Goal: Answer question/provide support: Share knowledge or assist other users

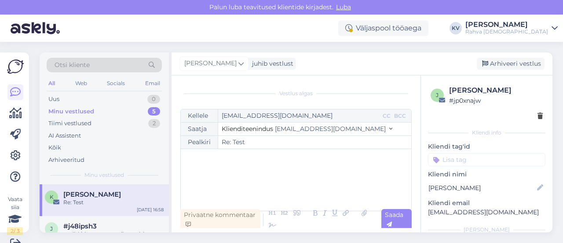
scroll to position [60, 0]
click at [70, 95] on div "Uus 0" at bounding box center [104, 99] width 115 height 12
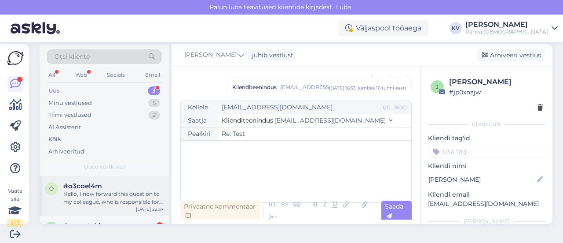
scroll to position [13, 0]
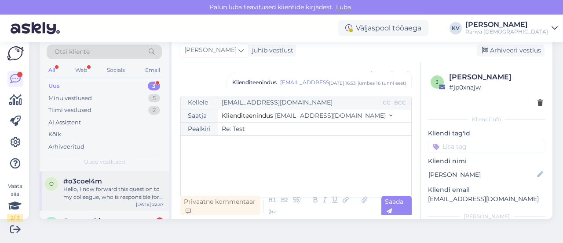
click at [92, 192] on div "Hello, I now forward this question to my colleague, who is responsible for this…" at bounding box center [113, 193] width 100 height 16
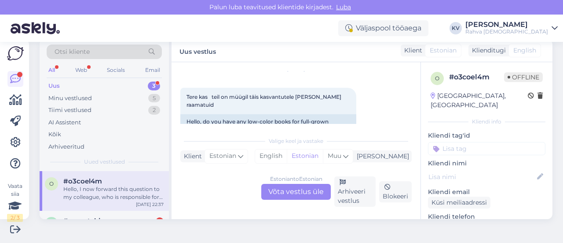
scroll to position [44, 0]
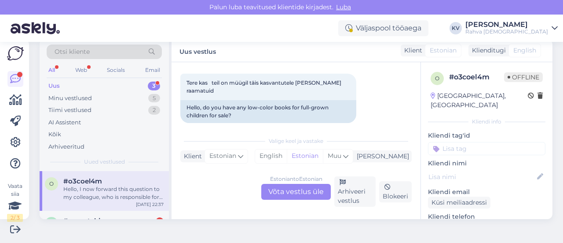
click at [291, 194] on div "Estonian to Estonian Võta vestlus üle" at bounding box center [296, 192] width 70 height 16
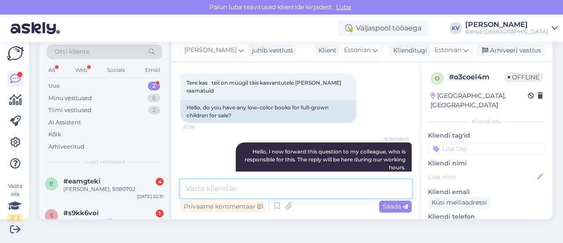
click at [232, 193] on textarea at bounding box center [296, 188] width 232 height 18
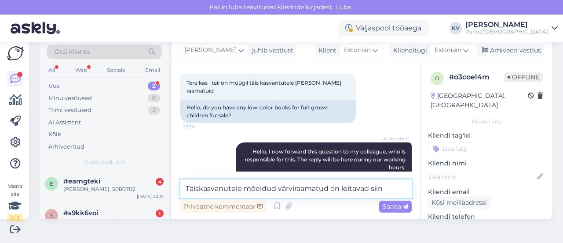
paste textarea "https://rahvaraamat.ee/et/tooted/uued-v%C3%A4rviraamatud-t%C3%A4iskasvanutele?c…"
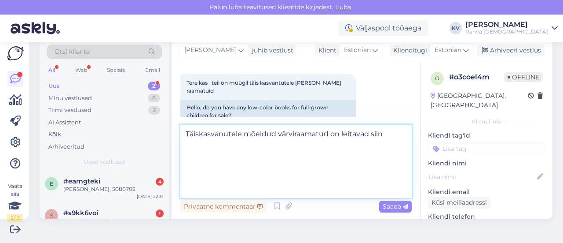
type textarea "Täiskasvanutele mõeldud värviraamatud on leitavad siin https://rahvaraamat.ee/e…"
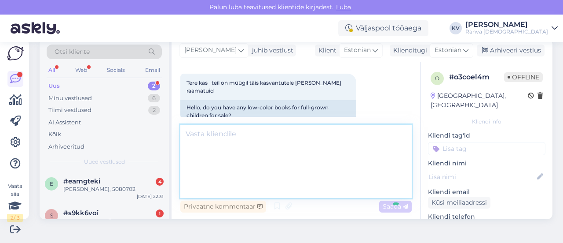
scroll to position [169, 0]
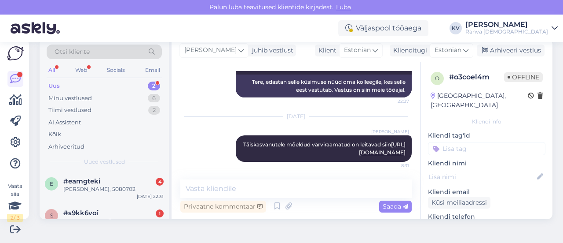
click at [474, 142] on input at bounding box center [487, 148] width 118 height 13
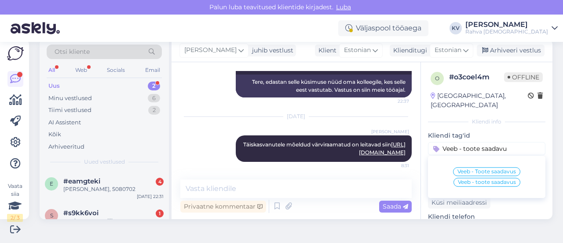
type input "Veeb - toote saadavus"
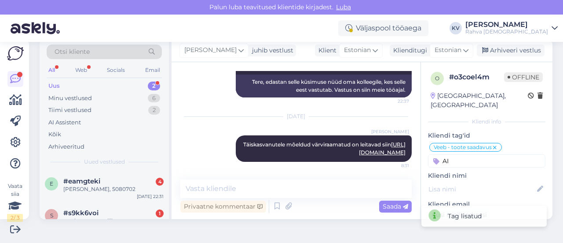
click at [466, 154] on input "AI" at bounding box center [487, 160] width 118 height 13
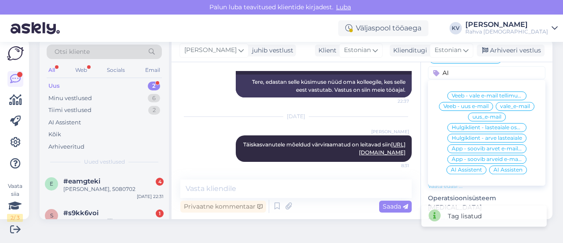
type input "AI"
click at [451, 167] on span "AI Assistent" at bounding box center [466, 169] width 31 height 5
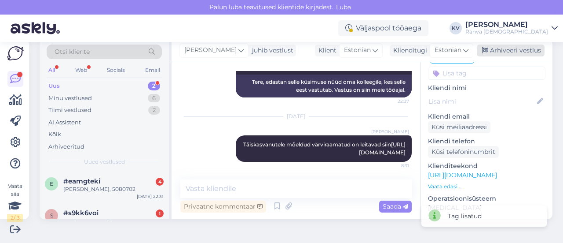
click at [495, 52] on div "Arhiveeri vestlus" at bounding box center [511, 50] width 68 height 12
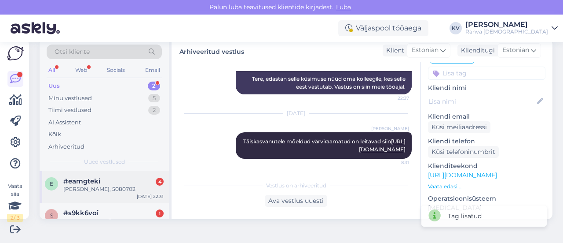
click at [79, 192] on div "e #eamgteki 4 Indrek Raudjalg, 5080702 Oct 6 22:31" at bounding box center [104, 187] width 129 height 32
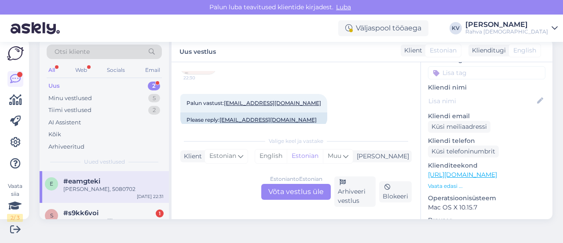
scroll to position [458, 0]
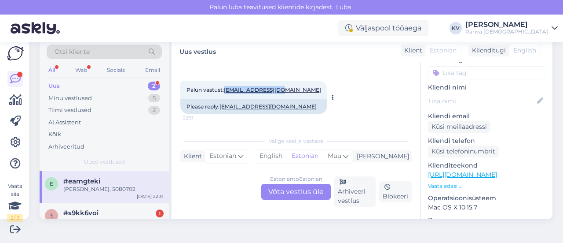
drag, startPoint x: 283, startPoint y: 81, endPoint x: 225, endPoint y: 84, distance: 57.3
click at [225, 84] on div "Palun vastust: raudjalg@gmail.com 22:31" at bounding box center [253, 90] width 147 height 18
copy link "raudjalg@gmail.com"
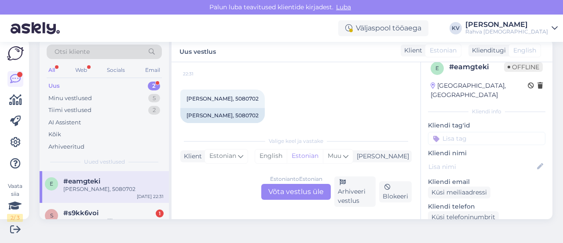
scroll to position [0, 0]
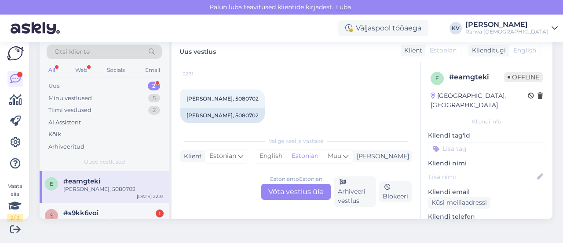
click at [536, 172] on icon at bounding box center [541, 177] width 10 height 10
type input "Indrek Raudjalg"
click at [454, 142] on input at bounding box center [487, 148] width 118 height 13
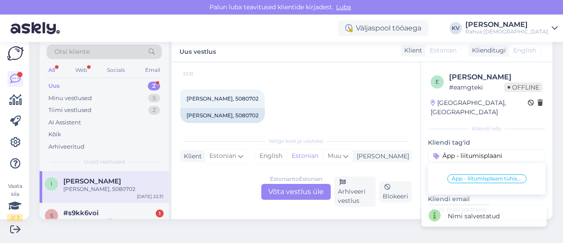
type input "Äpp - liitumisplaani"
click at [459, 176] on span "Äpp - liitumisplaani tühistamine" at bounding box center [487, 178] width 70 height 5
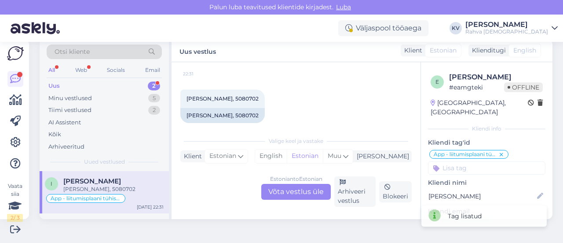
click at [446, 161] on input at bounding box center [487, 167] width 118 height 13
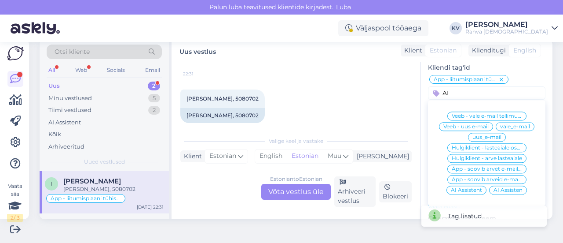
scroll to position [88, 0]
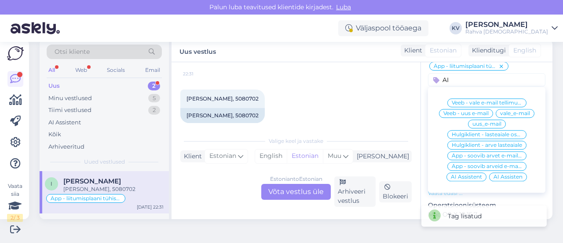
type input "AI"
click at [453, 172] on div "AI Assistent" at bounding box center [467, 176] width 40 height 9
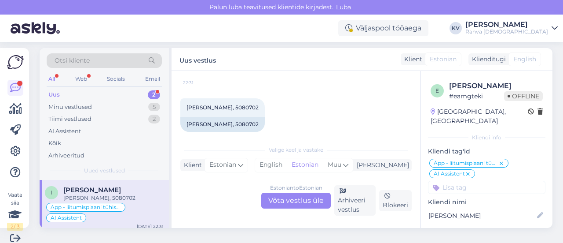
scroll to position [0, 0]
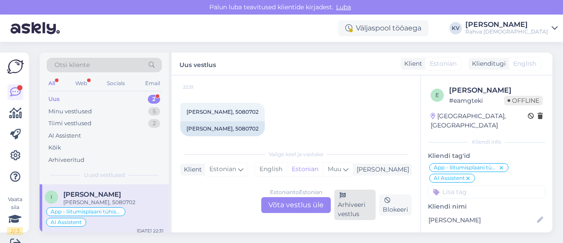
click at [349, 206] on div "Arhiveeri vestlus" at bounding box center [355, 204] width 41 height 30
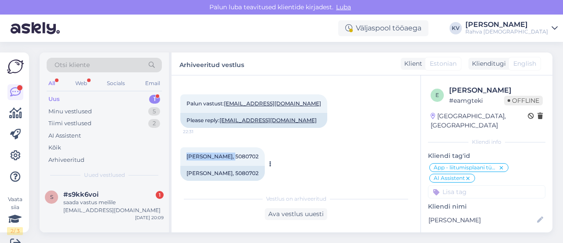
drag, startPoint x: 228, startPoint y: 147, endPoint x: 186, endPoint y: 149, distance: 41.9
click at [186, 149] on div "Indrek Raudjalg, 5080702 22:31" at bounding box center [222, 156] width 85 height 18
copy span "Indrek Raudjalg"
click at [105, 207] on div "saada vastus meilile kaupokreela@gmail.com" at bounding box center [113, 206] width 100 height 16
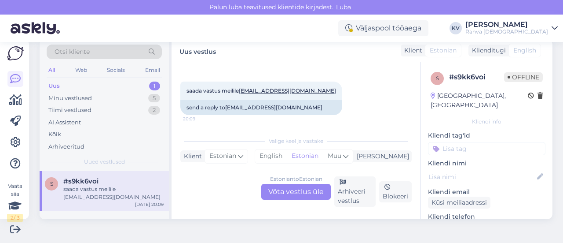
scroll to position [411, 0]
drag, startPoint x: 309, startPoint y: 92, endPoint x: 241, endPoint y: 88, distance: 68.0
click at [241, 88] on div "saada vastus meilile kaupokreela@gmail.com 20:09" at bounding box center [261, 90] width 162 height 18
copy link "kaupokreela@gmail.com"
click at [455, 144] on input at bounding box center [487, 148] width 118 height 13
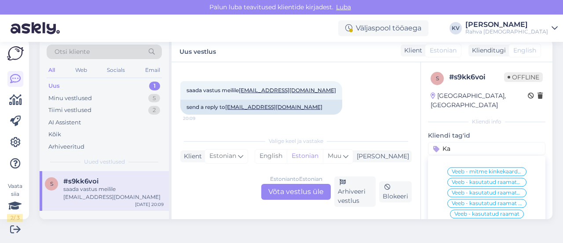
type input "K"
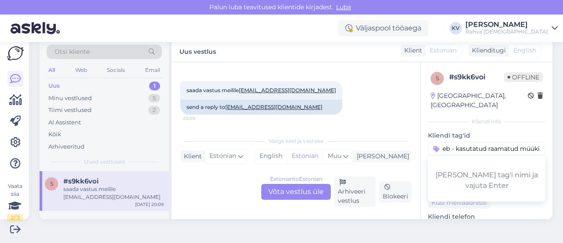
scroll to position [0, 15]
type input "Veeb - kasutatud raamatud müügile anda"
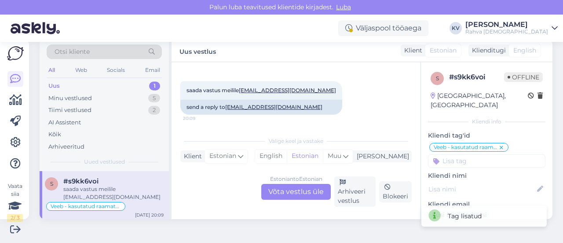
click at [453, 154] on input at bounding box center [487, 160] width 118 height 13
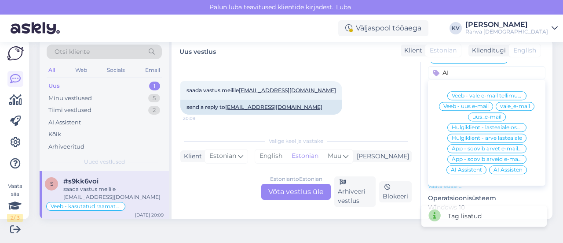
type input "AI"
click at [454, 167] on span "AI Assistent" at bounding box center [466, 169] width 31 height 5
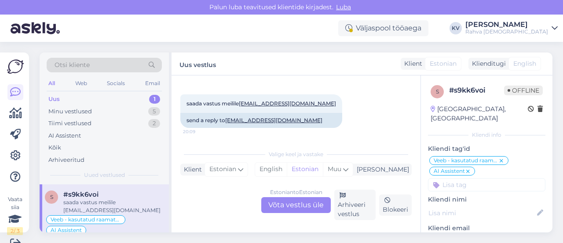
click at [351, 108] on div "saada vastus meilile kaupokreela@gmail.com 20:09 send a reply to kaupokreela@gm…" at bounding box center [296, 111] width 232 height 53
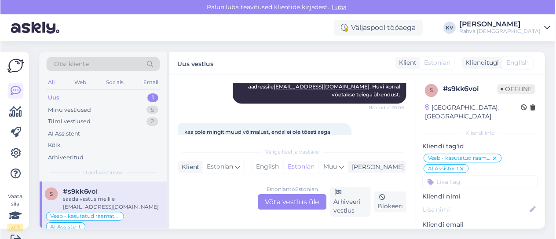
scroll to position [191, 0]
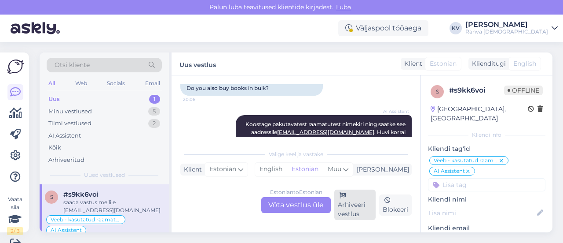
click at [358, 208] on div "Arhiveeri vestlus" at bounding box center [355, 204] width 41 height 30
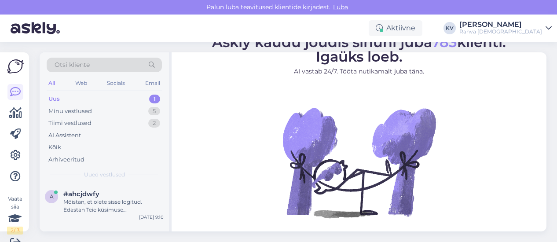
click at [113, 95] on div "Uus 1" at bounding box center [104, 99] width 115 height 12
click at [129, 193] on div "#ahcjdwfy" at bounding box center [113, 194] width 100 height 8
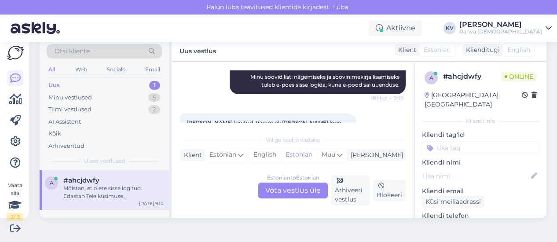
scroll to position [132, 0]
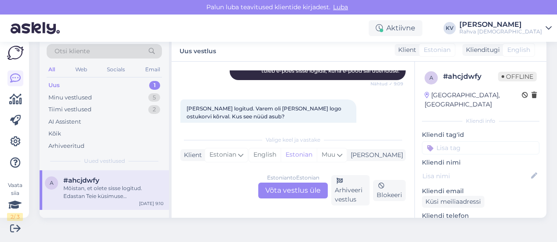
click at [291, 190] on div "Estonian to Estonian Võta vestlus üle" at bounding box center [293, 191] width 70 height 16
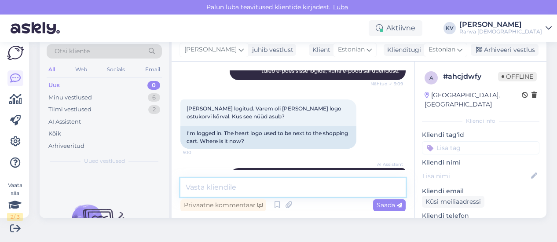
click at [268, 188] on textarea at bounding box center [292, 187] width 225 height 18
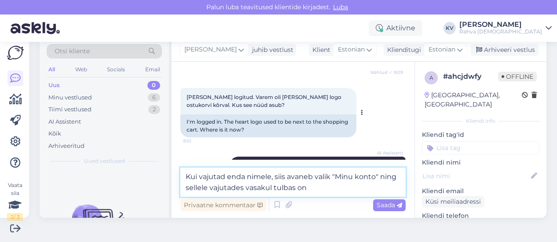
scroll to position [129, 0]
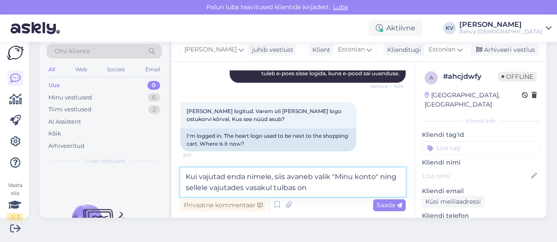
drag, startPoint x: 282, startPoint y: 188, endPoint x: 167, endPoint y: 175, distance: 115.2
click at [167, 175] on div "Otsi kliente All Web Socials Email Uus 0 Minu vestlused 6 Tiimi vestlused 2 AI …" at bounding box center [293, 128] width 507 height 179
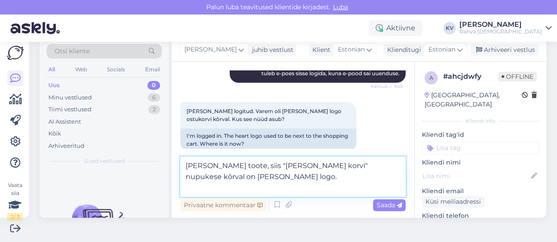
type textarea "[PERSON_NAME] toote, siis "[PERSON_NAME] korvi" nupukese kõrval on [PERSON_NAME…"
paste textarea
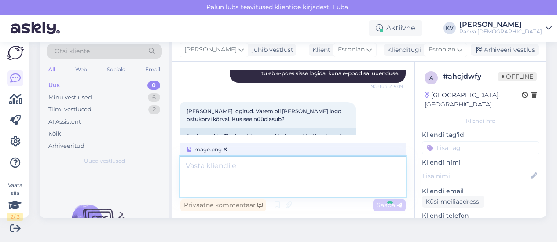
scroll to position [275, 0]
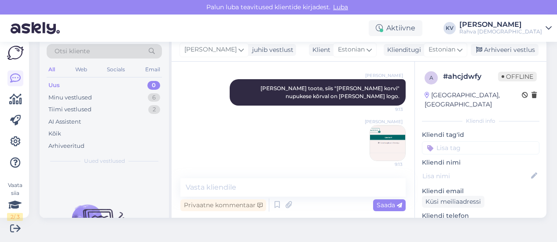
click at [462, 141] on input at bounding box center [481, 147] width 118 height 13
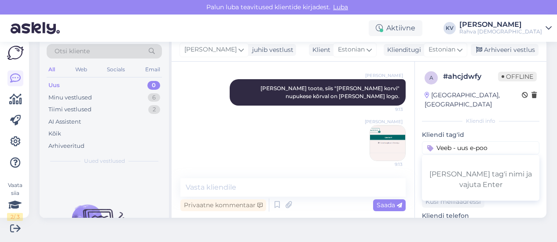
type input "Veeb - uus e-pood"
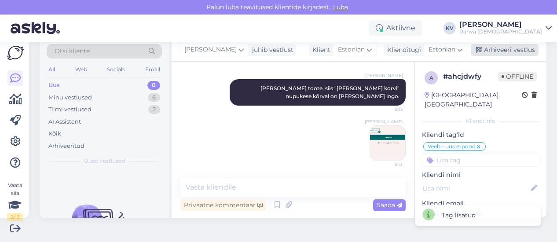
click at [494, 48] on div "Arhiveeri vestlus" at bounding box center [505, 50] width 68 height 12
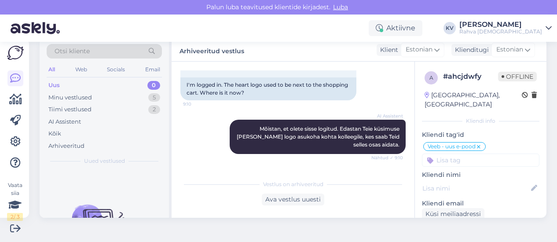
scroll to position [278, 0]
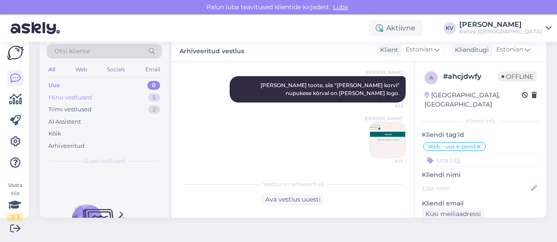
click at [92, 97] on div "Minu vestlused 5" at bounding box center [104, 98] width 115 height 12
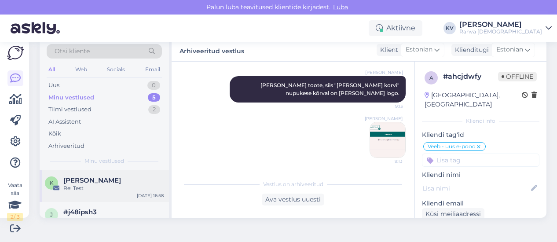
click at [116, 193] on div "K [PERSON_NAME] Re: Test [DATE] 16:58" at bounding box center [104, 186] width 129 height 32
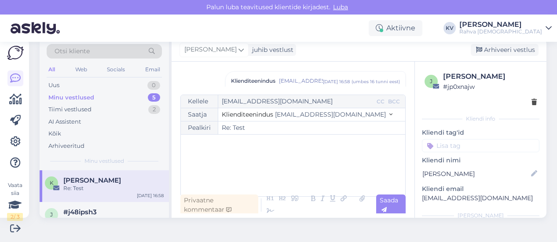
scroll to position [44, 0]
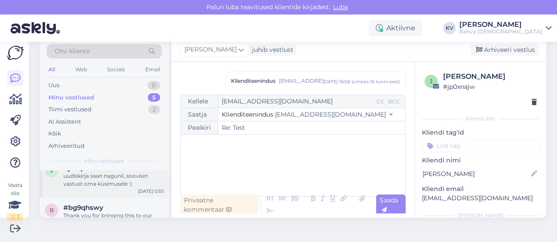
click at [99, 188] on div "j #j48ipsh3 uudiskirja saan nagunii, soovisin vastust oma küsimusele :) [DATE] …" at bounding box center [104, 178] width 129 height 40
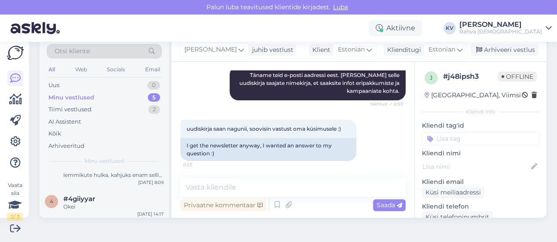
scroll to position [134, 0]
click at [99, 85] on div "Uus 0" at bounding box center [104, 85] width 115 height 12
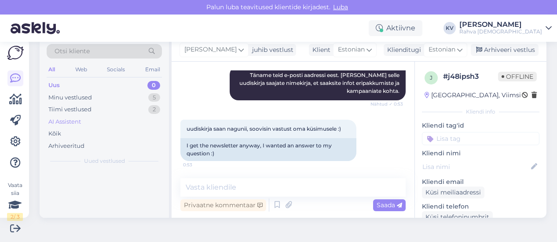
scroll to position [0, 0]
click at [95, 97] on div "Minu vestlused 5" at bounding box center [104, 98] width 115 height 12
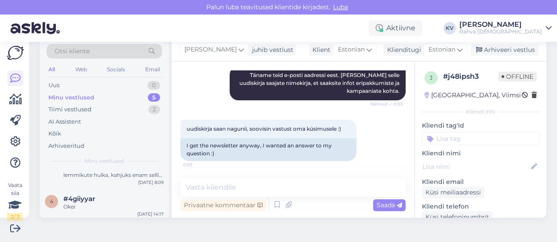
scroll to position [134, 0]
click at [115, 198] on div "#4giiyyar" at bounding box center [113, 197] width 100 height 8
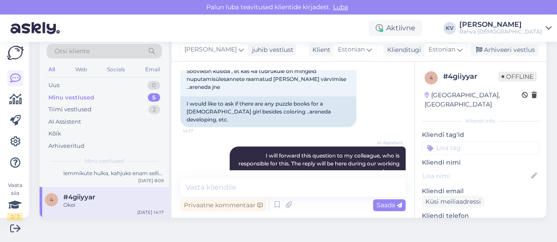
scroll to position [102, 0]
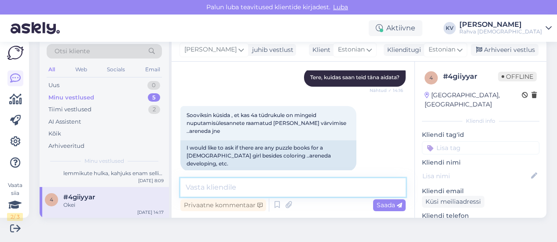
click at [247, 190] on textarea at bounding box center [292, 187] width 225 height 18
paste textarea "[URL][DOMAIN_NAME][DOMAIN_NAME]"
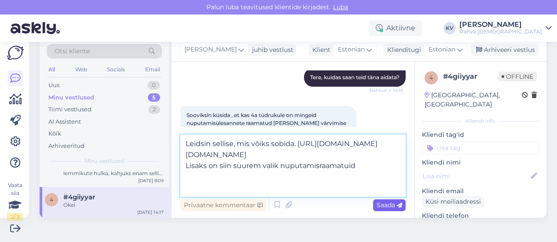
paste textarea "[URL][DOMAIN_NAME]"
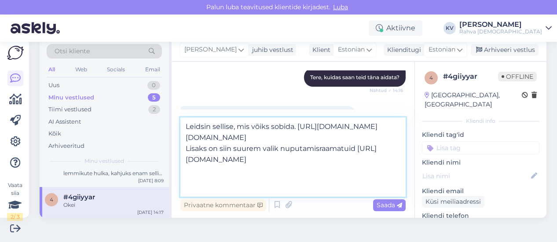
type textarea "Leidsin sellise, mis võiks sobida. [URL][DOMAIN_NAME][DOMAIN_NAME] Lisaks on si…"
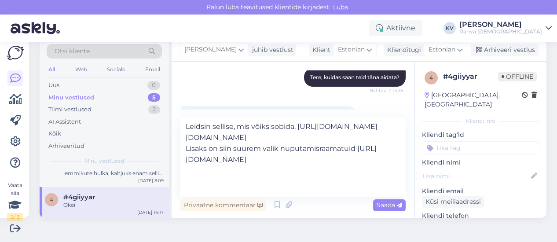
click at [460, 141] on input at bounding box center [481, 147] width 118 height 13
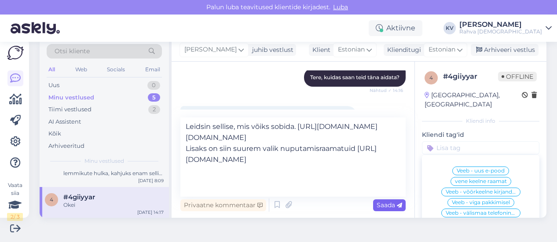
click at [381, 206] on span "Saada" at bounding box center [390, 205] width 26 height 8
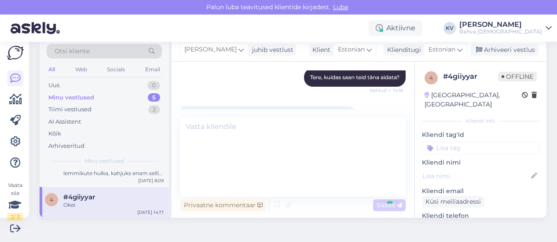
scroll to position [337, 0]
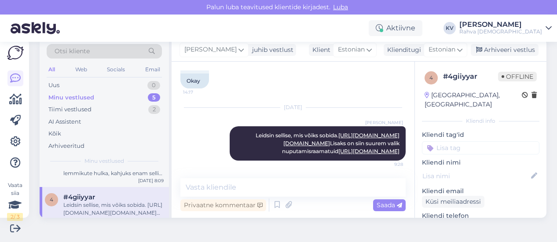
click at [454, 141] on input at bounding box center [481, 147] width 118 height 13
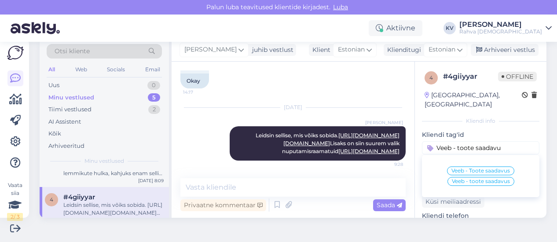
type input "Veeb - toote saadavus"
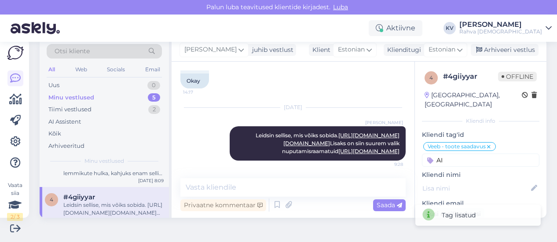
click at [456, 154] on input "AI" at bounding box center [481, 160] width 118 height 13
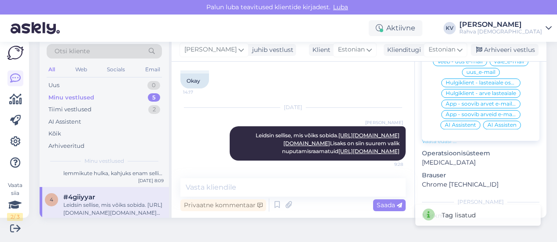
type input "AI"
click at [445, 122] on span "AI Assistent" at bounding box center [460, 124] width 31 height 5
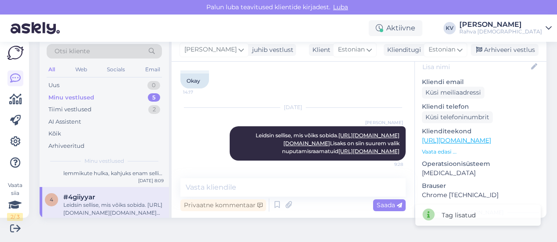
scroll to position [142, 0]
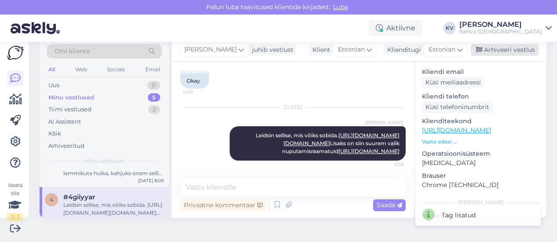
click at [497, 51] on div "Arhiveeri vestlus" at bounding box center [505, 50] width 68 height 12
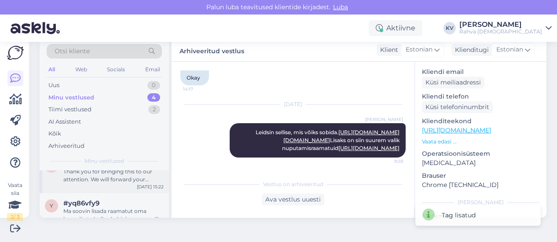
scroll to position [102, 0]
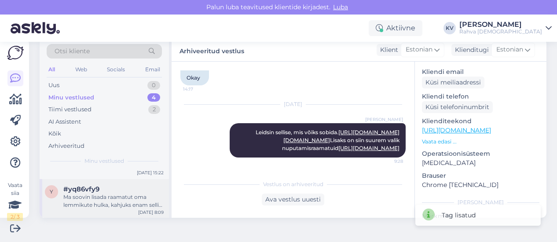
click at [106, 204] on div "Ma soovin lisada raamatut oma lemmikute hulka, kahjuks enam sellist võimalust e…" at bounding box center [113, 201] width 100 height 16
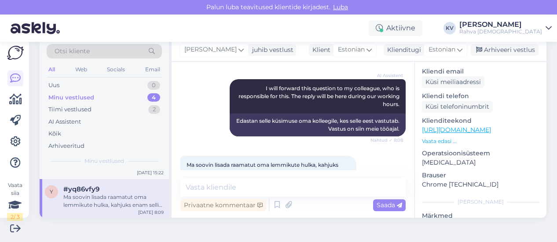
scroll to position [225, 0]
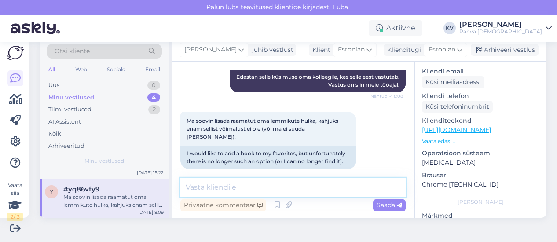
click at [251, 186] on textarea at bounding box center [292, 187] width 225 height 18
click at [248, 184] on textarea at bounding box center [292, 187] width 225 height 18
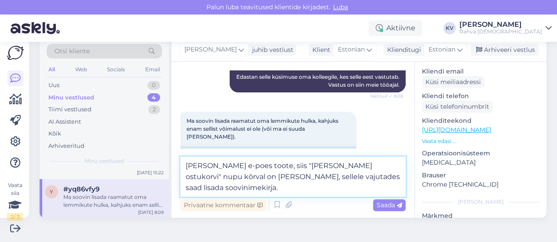
type textarea "[PERSON_NAME] e-poes toote, siis "[PERSON_NAME] ostukorvi" nupu kõrval on [PERS…"
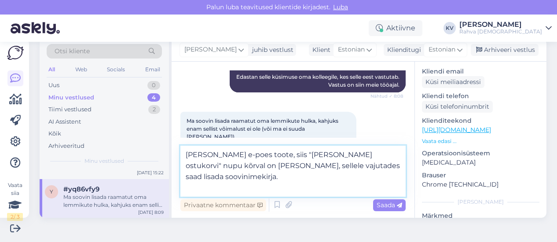
paste textarea
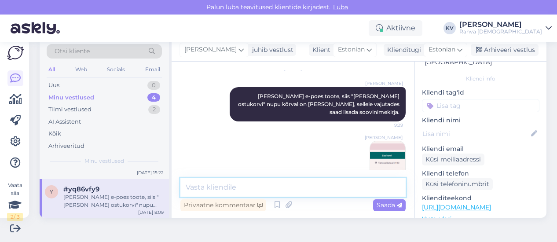
scroll to position [0, 0]
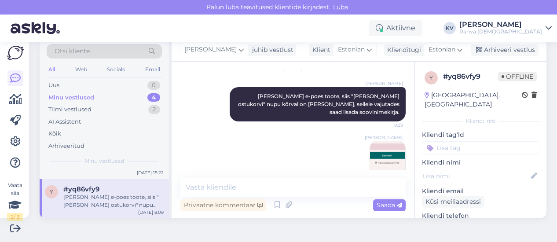
click at [444, 141] on input at bounding box center [481, 147] width 118 height 13
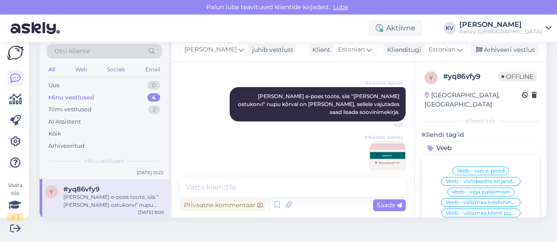
type input "Veeb"
click at [458, 166] on div "Veeb - uus e-pood" at bounding box center [481, 170] width 57 height 9
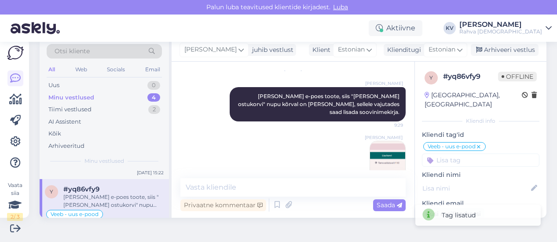
click at [450, 154] on input at bounding box center [481, 160] width 118 height 13
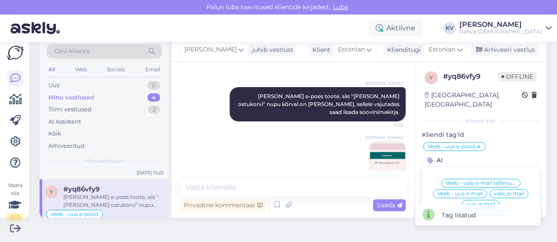
scroll to position [88, 0]
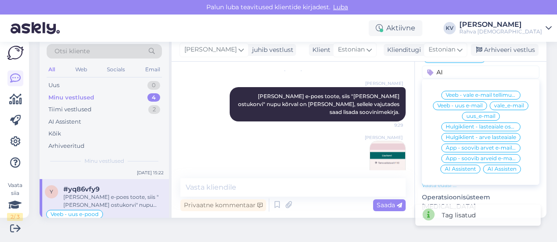
type input "AI"
click at [447, 166] on span "AI Assistent" at bounding box center [460, 168] width 31 height 5
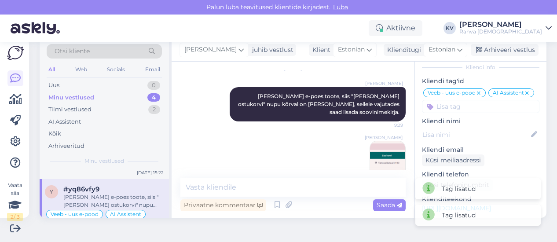
scroll to position [0, 0]
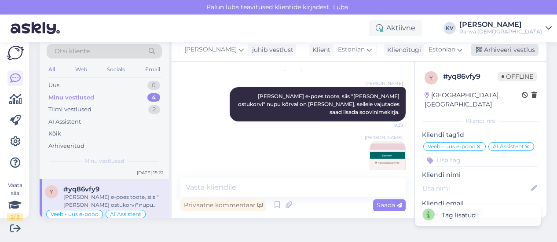
click at [499, 54] on div "Arhiveeri vestlus" at bounding box center [505, 50] width 68 height 12
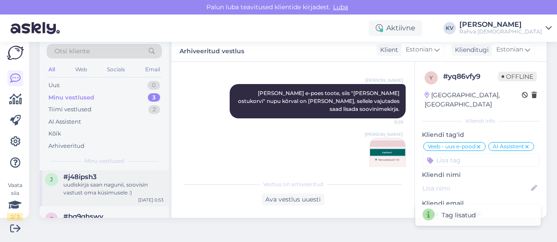
scroll to position [63, 0]
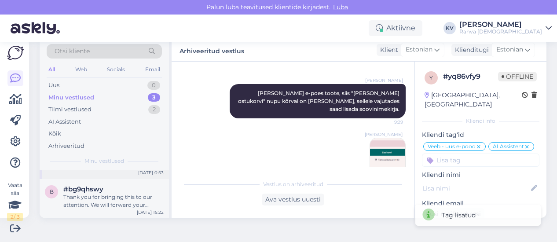
click at [97, 197] on div "Thank you for bringing this to our attention. We will forward your feedback reg…" at bounding box center [113, 201] width 100 height 16
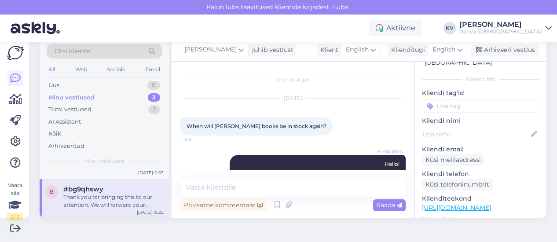
scroll to position [132, 0]
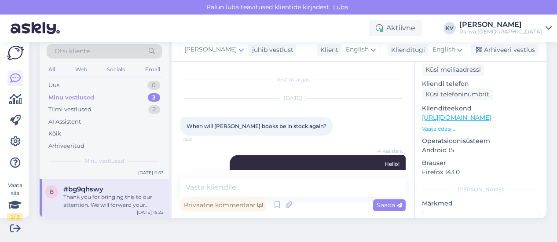
click at [467, 114] on link "[URL][DOMAIN_NAME]" at bounding box center [456, 118] width 69 height 8
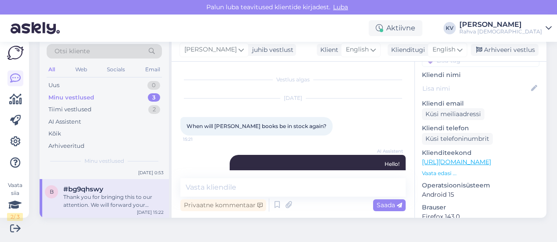
scroll to position [44, 0]
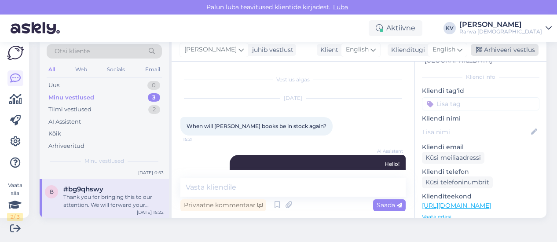
click at [506, 50] on div "Arhiveeri vestlus" at bounding box center [505, 50] width 68 height 12
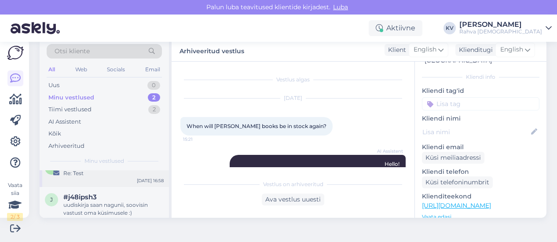
scroll to position [23, 0]
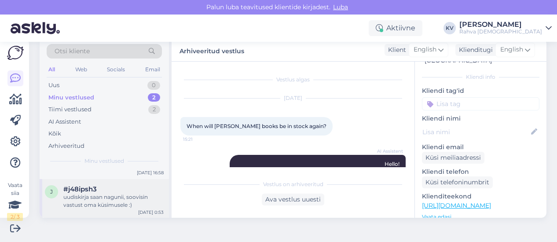
click at [95, 195] on div "uudiskirja saan nagunii, soovisin vastust oma küsimusele :)" at bounding box center [113, 201] width 100 height 16
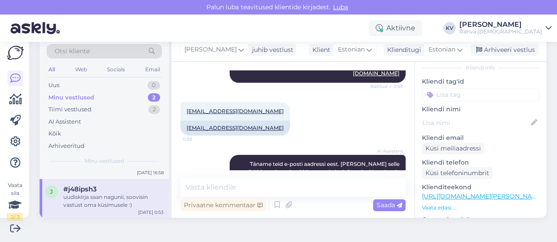
scroll to position [178, 0]
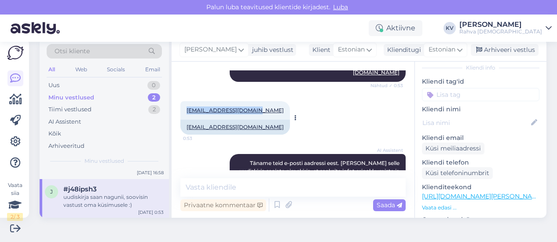
drag, startPoint x: 268, startPoint y: 110, endPoint x: 187, endPoint y: 110, distance: 81.0
click at [187, 110] on div "[EMAIL_ADDRESS][DOMAIN_NAME] 0:53" at bounding box center [235, 110] width 110 height 18
copy link "[EMAIL_ADDRESS][DOMAIN_NAME]"
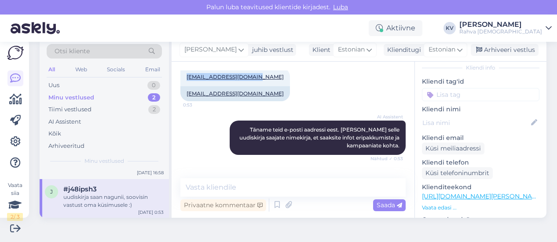
scroll to position [266, 0]
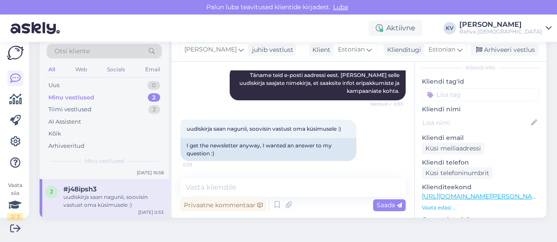
click at [462, 93] on input at bounding box center [481, 94] width 118 height 13
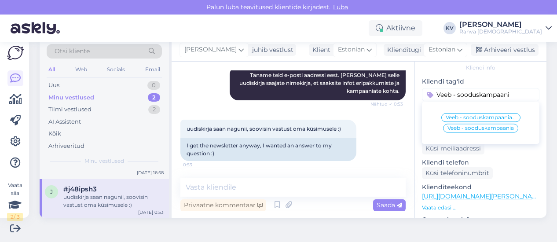
type input "Veeb - sooduskampaania"
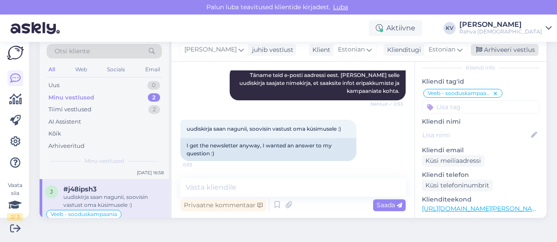
click at [495, 54] on div "Arhiveeri vestlus" at bounding box center [505, 50] width 68 height 12
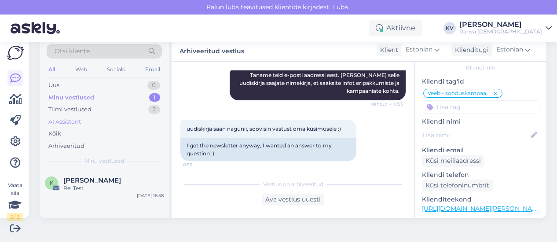
click at [72, 121] on div "AI Assistent" at bounding box center [64, 122] width 33 height 9
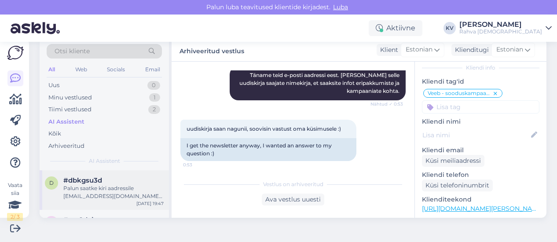
click at [96, 184] on div "Palun saatke kiri aadressile [EMAIL_ADDRESS][DOMAIN_NAME], lisades probleemi ki…" at bounding box center [113, 192] width 100 height 16
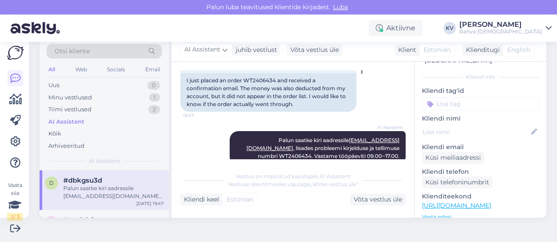
scroll to position [185, 0]
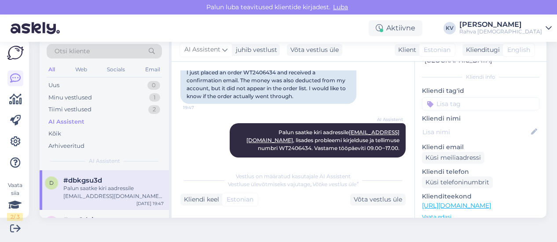
click at [446, 97] on input at bounding box center [481, 103] width 118 height 13
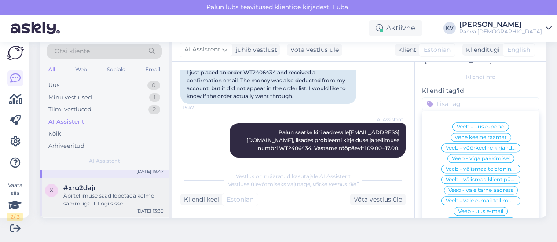
scroll to position [44, 0]
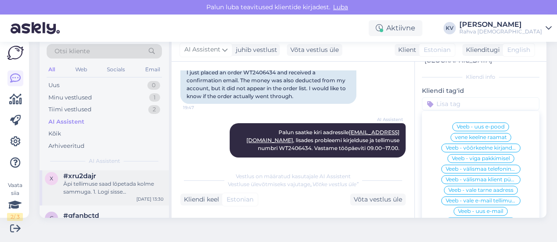
click at [100, 179] on div "#xru2dajr" at bounding box center [113, 176] width 100 height 8
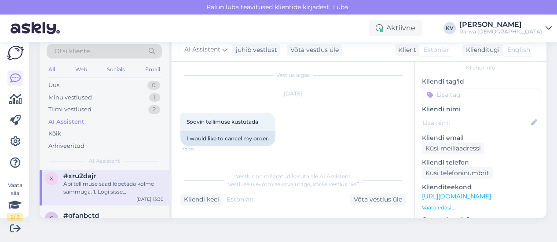
scroll to position [0, 0]
click at [452, 98] on input at bounding box center [481, 94] width 118 height 13
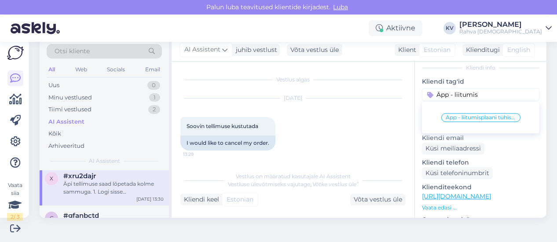
type input "Äpp - liitumis"
click at [460, 113] on div "Äpp - liitumisplaani tühistamine" at bounding box center [481, 117] width 79 height 9
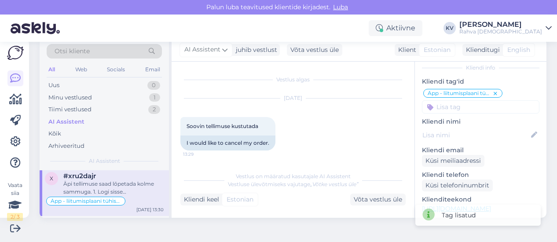
click at [454, 106] on input at bounding box center [481, 106] width 118 height 13
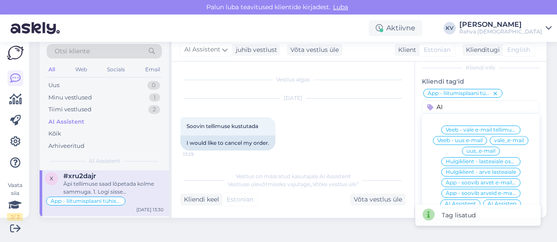
type input "AI"
click at [460, 201] on span "AI Assistent" at bounding box center [460, 203] width 31 height 5
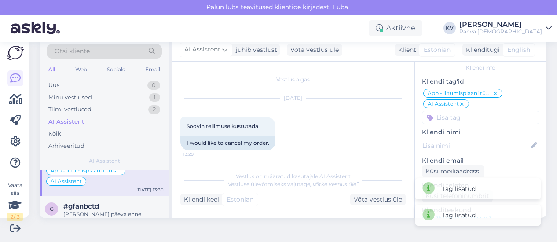
scroll to position [88, 0]
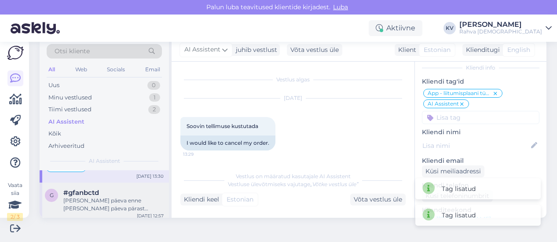
click at [93, 193] on span "#gfanbctd" at bounding box center [81, 193] width 36 height 8
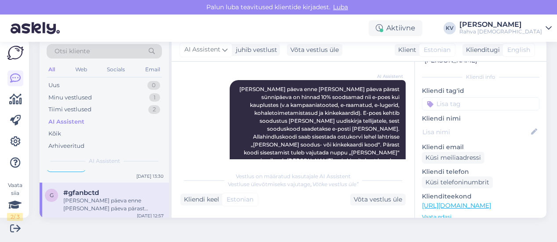
scroll to position [225, 0]
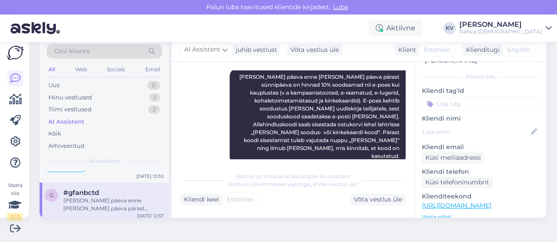
click at [439, 97] on input at bounding box center [481, 103] width 118 height 13
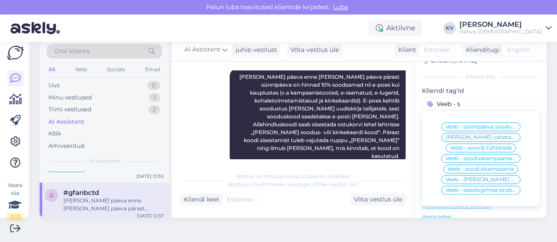
type input "Veeb - s"
click at [464, 124] on span "Veeb - sünnipäeva sooduskood" at bounding box center [481, 126] width 70 height 5
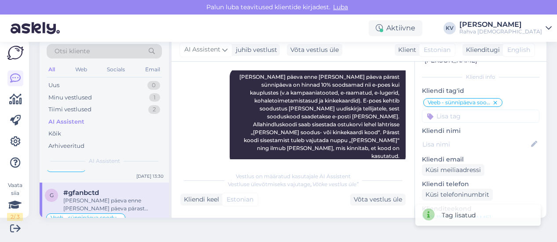
click at [451, 110] on input at bounding box center [481, 116] width 118 height 13
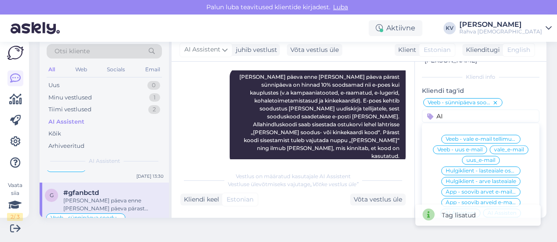
scroll to position [88, 0]
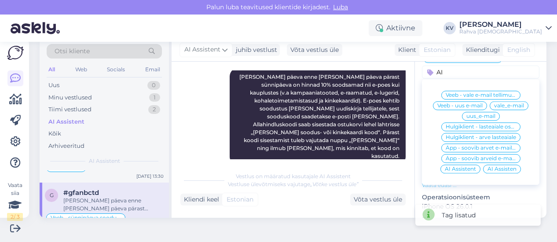
type input "AI"
click at [455, 166] on span "AI Assistent" at bounding box center [460, 168] width 31 height 5
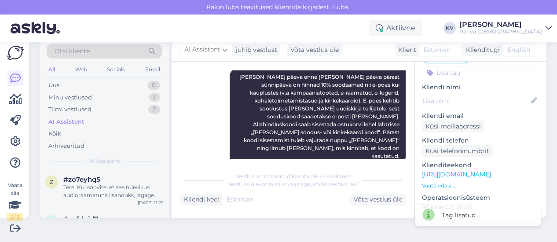
scroll to position [176, 0]
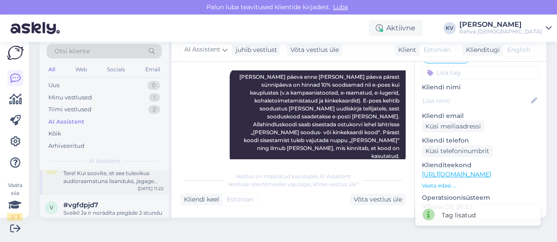
click at [103, 184] on div "z #zo7eyhq5 Tere! Kui soovite, et see tulevikus audioraamatuna lisanduks, jagag…" at bounding box center [104, 175] width 129 height 40
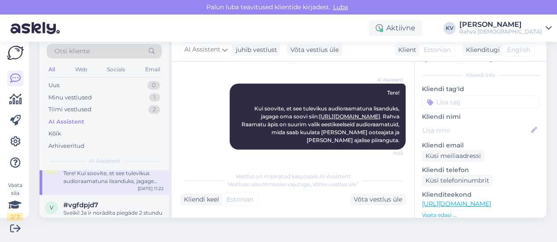
scroll to position [32, 0]
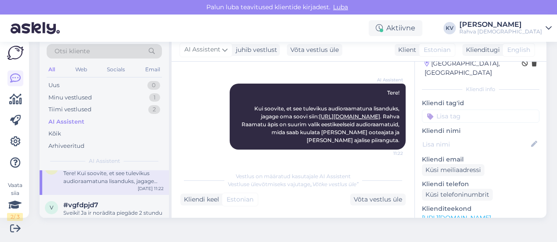
click at [448, 110] on input at bounding box center [481, 116] width 118 height 13
type input "Äpp - küsimus"
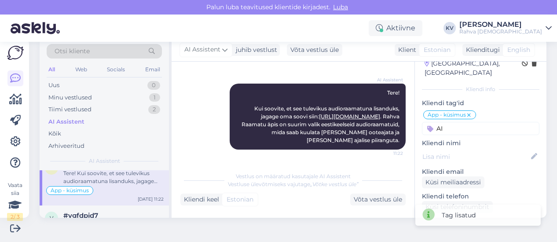
click at [445, 122] on input "AI" at bounding box center [481, 128] width 118 height 13
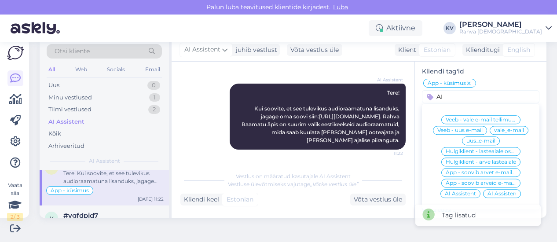
scroll to position [76, 0]
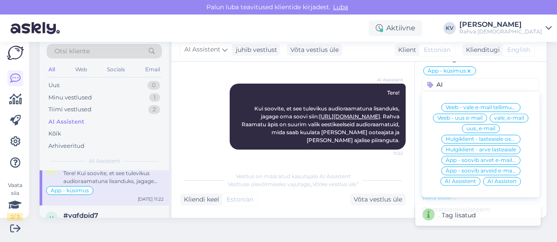
type input "AI"
click at [453, 179] on span "AI Assistent" at bounding box center [460, 181] width 31 height 5
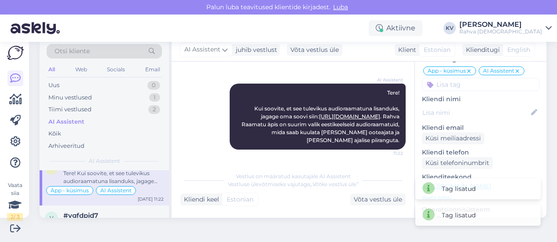
scroll to position [220, 0]
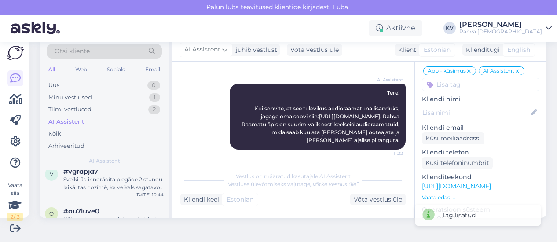
click at [100, 177] on div "Sveiki! Ja ir norādīta piegāde 2 stundu laikā, tas nozīmē, ka veikals sagatavos…" at bounding box center [113, 184] width 100 height 16
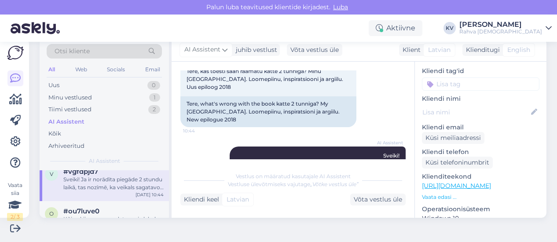
scroll to position [42, 0]
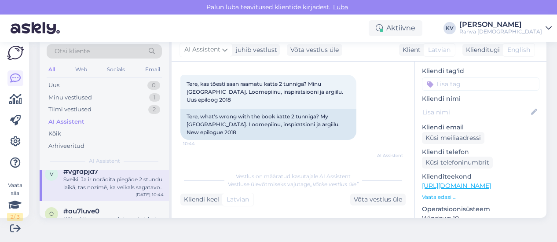
click at [447, 80] on input at bounding box center [481, 83] width 118 height 13
type input "Veeb - 2h"
click at [457, 103] on div "Veeb - 2h tarne" at bounding box center [481, 107] width 48 height 9
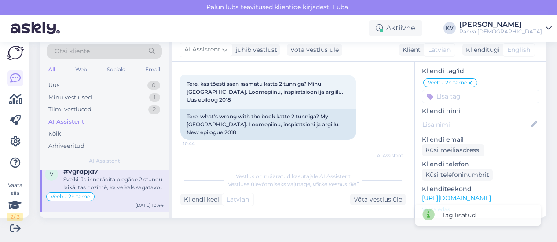
click at [455, 90] on input at bounding box center [481, 96] width 118 height 13
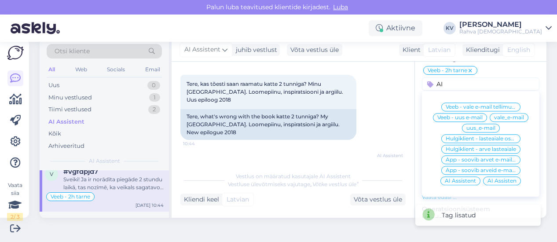
scroll to position [108, 0]
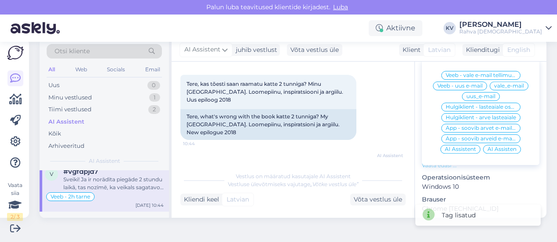
type input "AI"
click at [455, 145] on div "AI Assistent" at bounding box center [461, 149] width 40 height 9
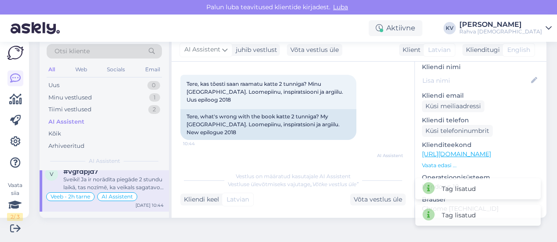
scroll to position [264, 0]
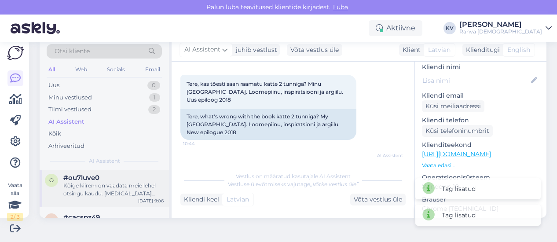
click at [106, 187] on div "Kõige kiirem on vaadata meie lehel otsingu kaudu. [MEDICAL_DATA][PERSON_NAME] p…" at bounding box center [113, 190] width 100 height 16
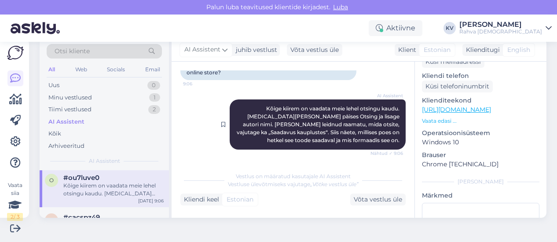
scroll to position [133, 0]
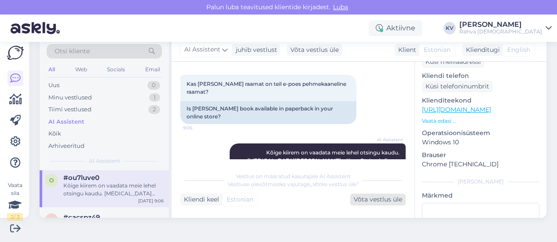
click at [384, 194] on div "Võta vestlus üle" at bounding box center [377, 200] width 55 height 12
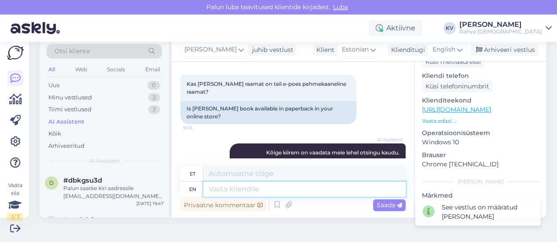
click at [263, 187] on textarea at bounding box center [304, 189] width 202 height 15
type textarea "K"
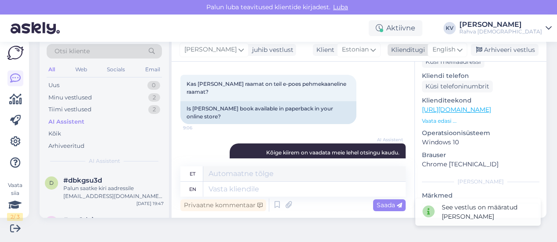
click at [443, 44] on div "English" at bounding box center [448, 50] width 40 height 14
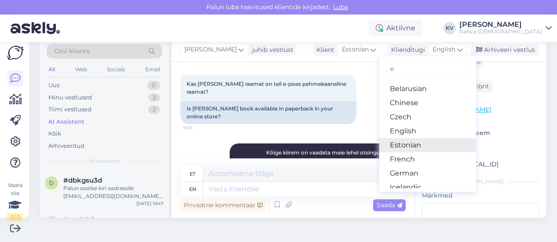
type input "e"
click at [409, 144] on link "Estonian" at bounding box center [427, 145] width 97 height 14
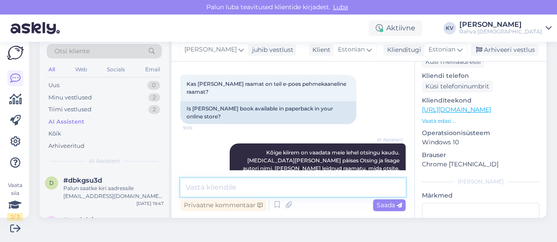
click at [277, 188] on textarea at bounding box center [292, 187] width 225 height 18
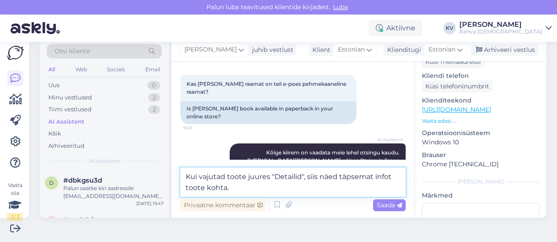
type textarea "Kui vajutad toote juures "Detailid", siis näed täpsemat infot toote kohta."
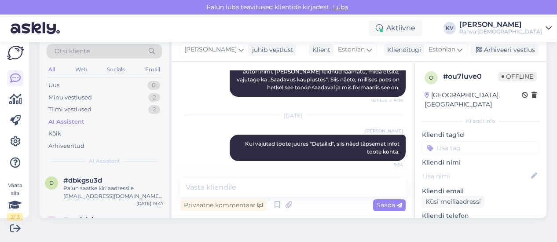
click at [440, 141] on input at bounding box center [481, 147] width 118 height 13
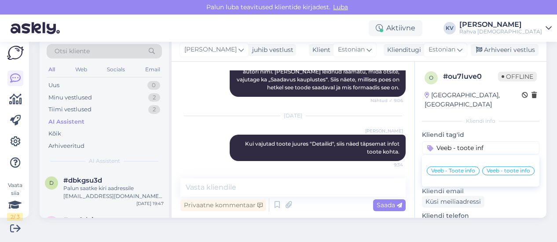
type input "Veeb - toote info"
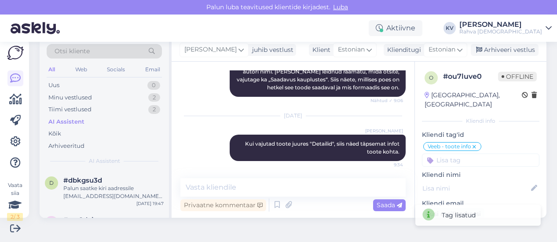
click at [442, 154] on input at bounding box center [481, 160] width 118 height 13
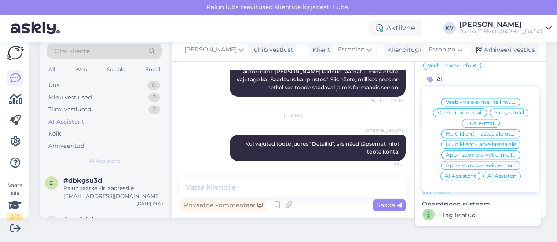
scroll to position [88, 0]
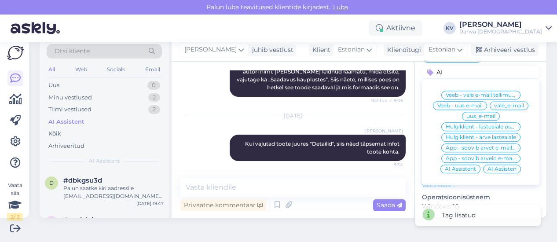
type input "AI"
click at [460, 166] on span "AI Assistent" at bounding box center [460, 168] width 31 height 5
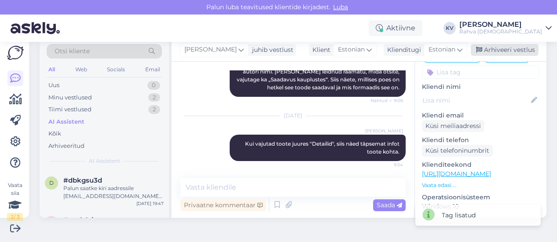
click at [503, 48] on div "Arhiveeri vestlus" at bounding box center [505, 50] width 68 height 12
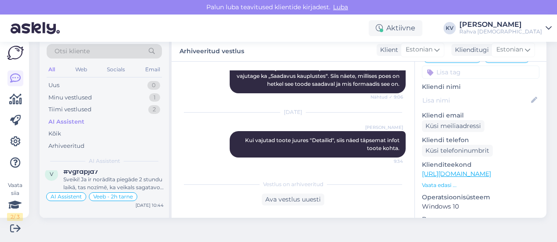
scroll to position [264, 0]
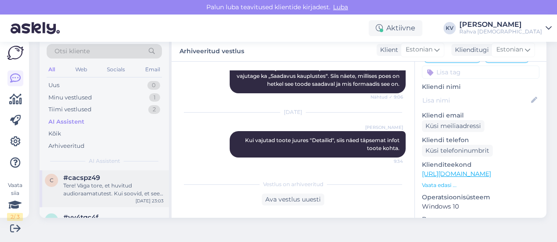
click at [103, 188] on div "Tere! Väga tore, et huvitud audioraamatutest. Kui soovid, et see tulevikus lisa…" at bounding box center [113, 190] width 100 height 16
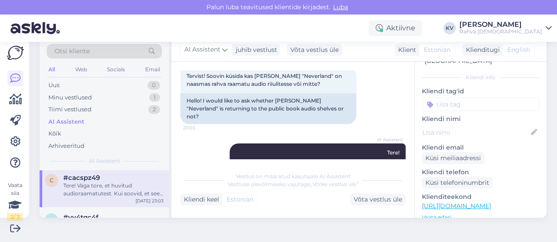
scroll to position [32, 0]
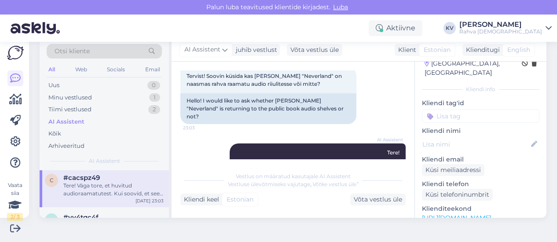
click at [460, 111] on input at bounding box center [481, 116] width 118 height 13
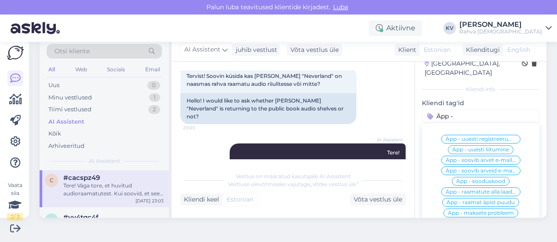
type input "Äpp -"
click at [488, 200] on span "Äpp - raamat äpist puudu" at bounding box center [481, 202] width 68 height 5
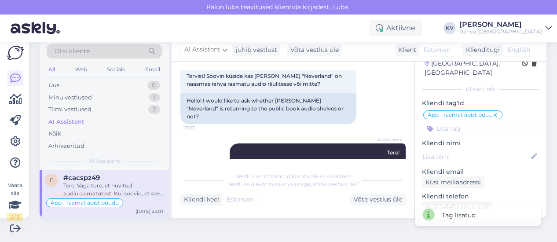
click at [453, 123] on input at bounding box center [481, 128] width 118 height 13
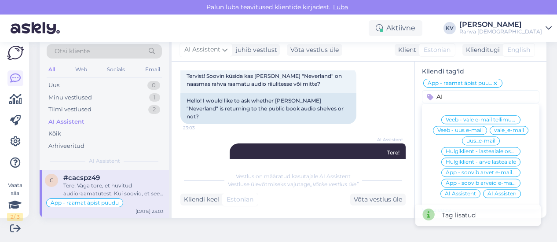
scroll to position [76, 0]
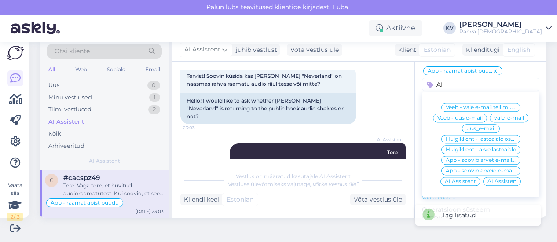
type input "AI"
click at [455, 175] on div "Veeb - vale e-mail tellimusel Veeb - uus e-mail vale_e-mail uus_e-mail Hulgikli…" at bounding box center [481, 144] width 118 height 99
click at [456, 179] on span "AI Assistent" at bounding box center [460, 181] width 31 height 5
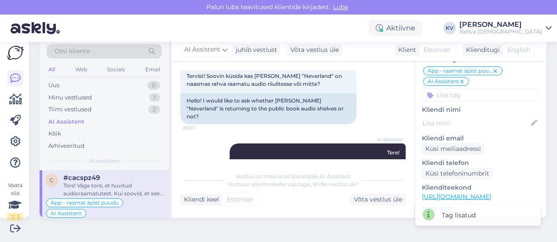
scroll to position [308, 0]
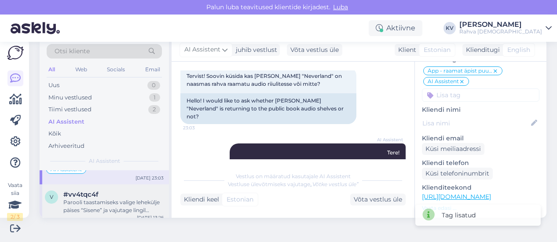
click at [112, 195] on div "#vv4tqc4f" at bounding box center [113, 195] width 100 height 8
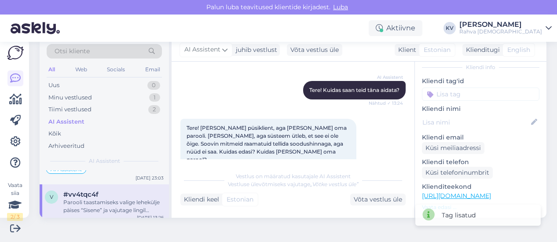
scroll to position [306, 0]
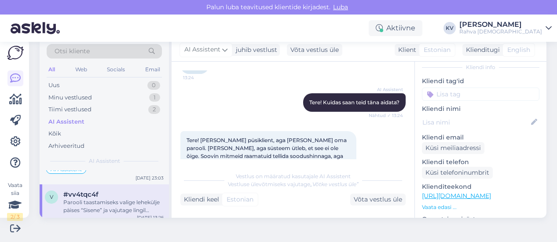
click at [453, 88] on input at bounding box center [481, 94] width 118 height 13
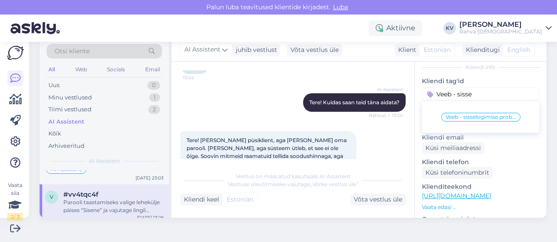
type input "Veeb - sisse"
click at [460, 114] on span "Veeb - sisselogimise probleem" at bounding box center [481, 116] width 70 height 5
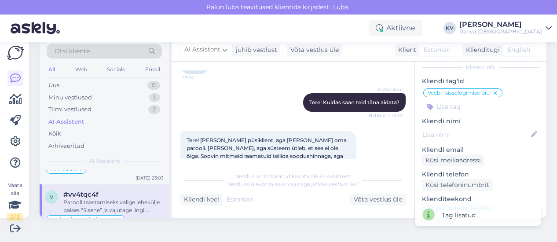
click at [457, 100] on input at bounding box center [481, 106] width 118 height 13
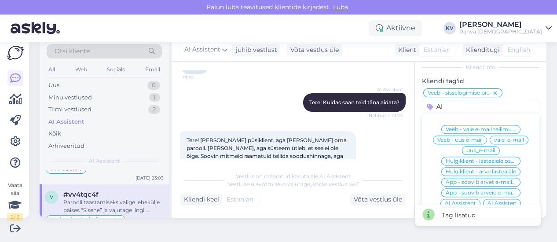
type input "AI"
click at [454, 201] on span "AI Assistent" at bounding box center [460, 203] width 31 height 5
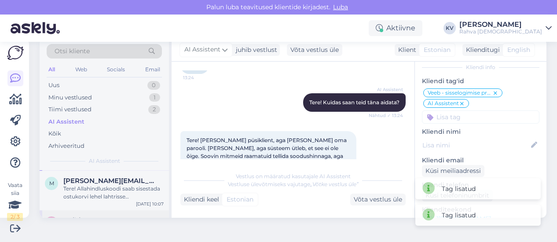
scroll to position [396, 0]
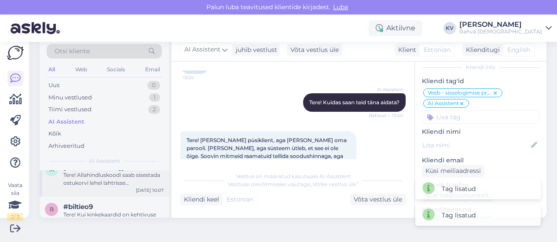
click at [99, 181] on div "Tere! Allahindluskoodi saab sisestada ostukorvi lehel lahtrisse „[PERSON_NAME] …" at bounding box center [113, 179] width 100 height 16
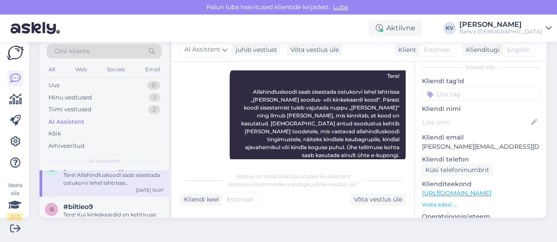
scroll to position [110, 0]
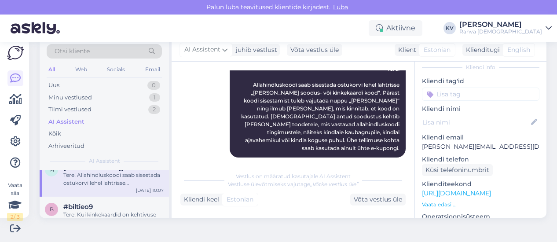
click at [462, 89] on input at bounding box center [481, 94] width 118 height 13
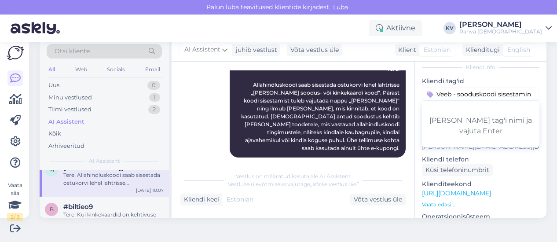
type input "Veeb - sooduskoodi sisestamine"
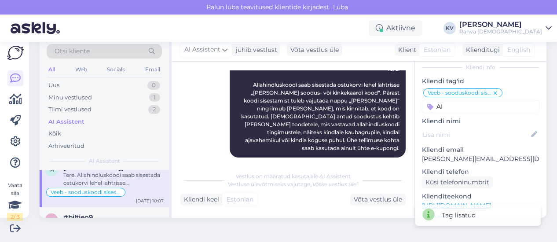
click at [458, 100] on input "AI" at bounding box center [481, 106] width 118 height 13
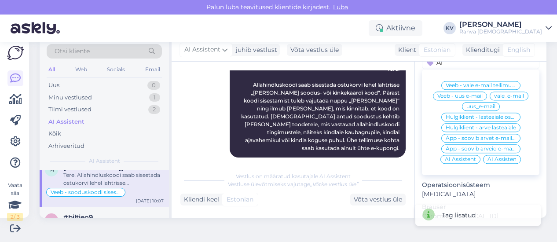
type input "AI"
click at [459, 155] on div "AI Assistent" at bounding box center [461, 159] width 40 height 9
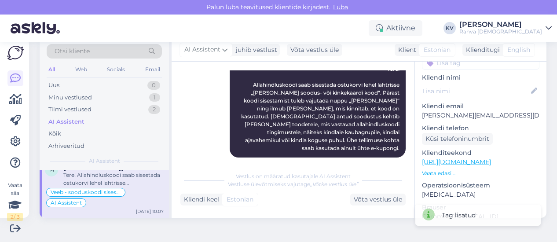
scroll to position [440, 0]
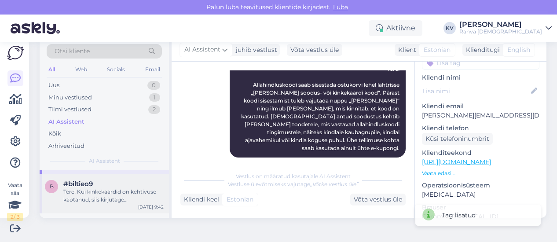
click at [109, 188] on div "Tere! Kui kinkekaardid on kehtivuse kaotanud, siis kirjutage [EMAIL_ADDRESS][DO…" at bounding box center [113, 196] width 100 height 16
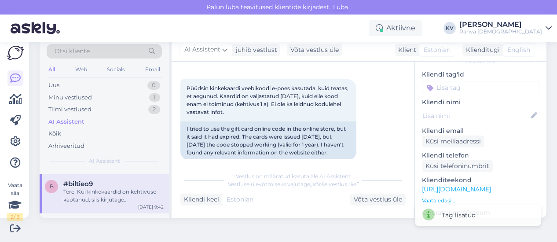
scroll to position [41, 0]
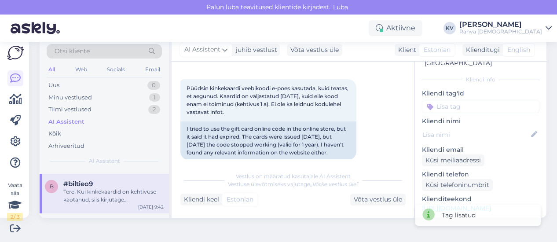
click at [456, 100] on input at bounding box center [481, 106] width 118 height 13
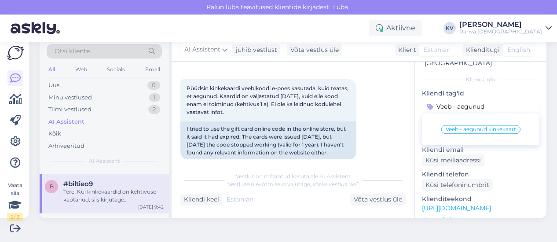
type input "Veeb - aegunud"
click at [464, 127] on span "Veeb - aegunud kinkekaart" at bounding box center [481, 129] width 70 height 5
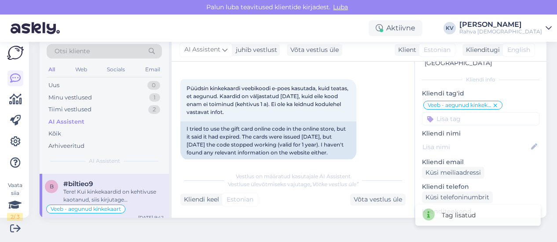
click at [444, 112] on input at bounding box center [481, 118] width 118 height 13
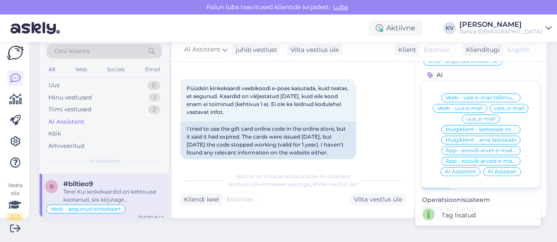
type input "AI"
click at [457, 169] on span "AI Assistent" at bounding box center [460, 171] width 31 height 5
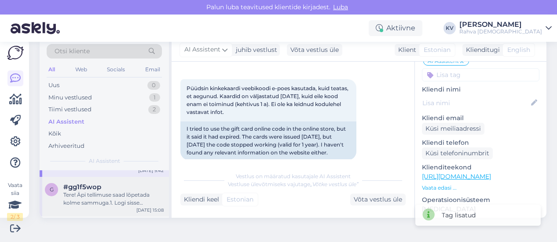
scroll to position [484, 0]
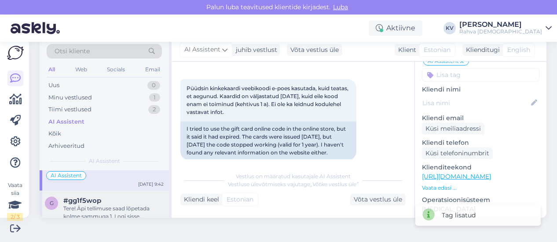
click at [110, 198] on div "#gg1f5wop" at bounding box center [113, 201] width 100 height 8
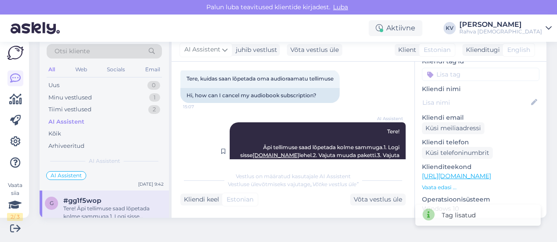
scroll to position [0, 0]
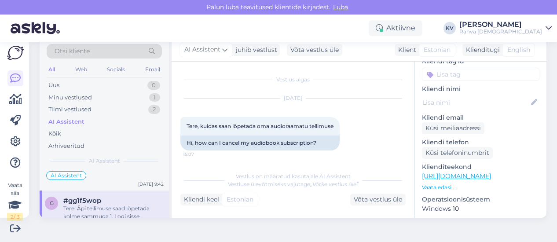
click at [448, 68] on input at bounding box center [481, 74] width 118 height 13
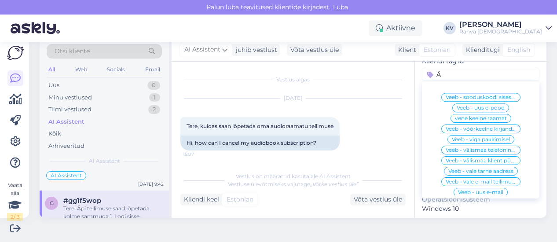
scroll to position [73, 0]
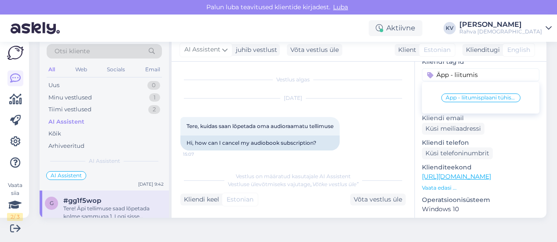
type input "Äpp - liitumis"
click at [456, 95] on span "Äpp - liitumisplaani tühistamine" at bounding box center [481, 97] width 70 height 5
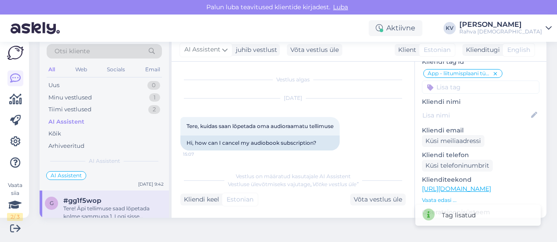
scroll to position [85, 0]
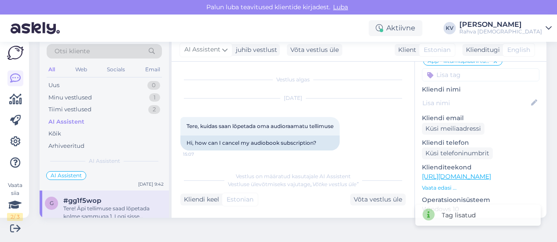
click at [442, 68] on input at bounding box center [481, 74] width 118 height 13
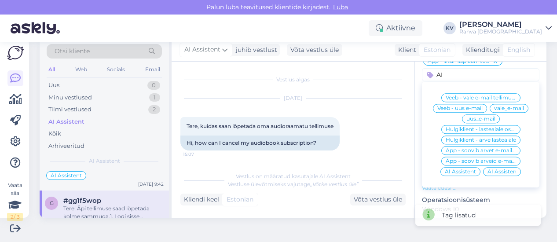
type input "AI"
click at [460, 169] on span "AI Assistent" at bounding box center [460, 171] width 31 height 5
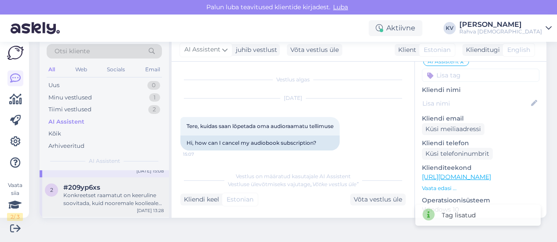
scroll to position [572, 0]
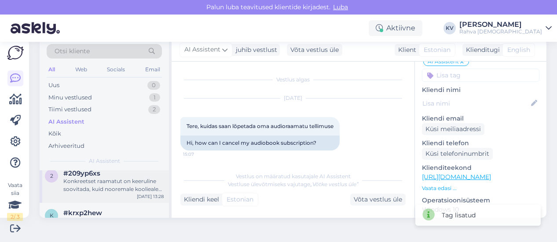
click at [102, 188] on div "Konkreetset raamatut on keeruline soovitada, kuid nooremale koolieale vanuses 7…" at bounding box center [113, 185] width 100 height 16
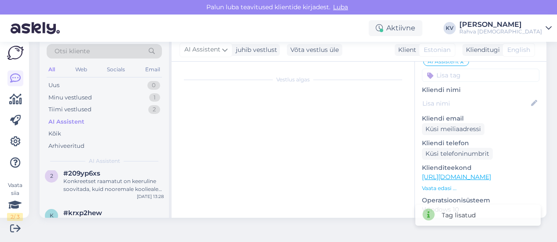
scroll to position [0, 0]
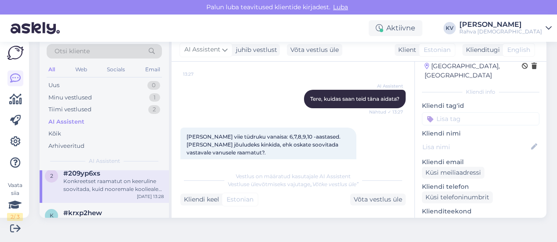
click at [446, 112] on input at bounding box center [481, 118] width 118 height 13
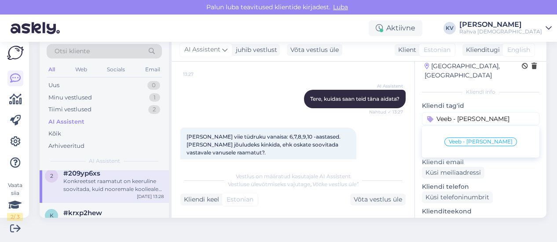
type input "Veeb - [PERSON_NAME]"
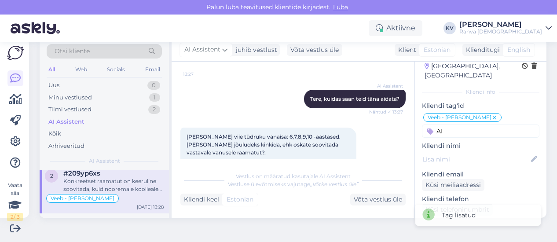
click at [453, 125] on input "AI" at bounding box center [481, 131] width 118 height 13
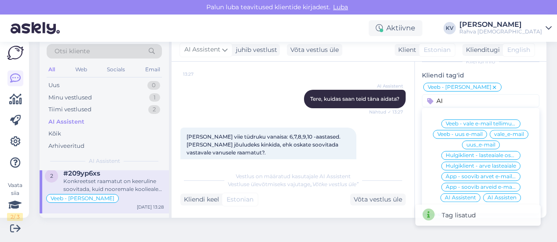
scroll to position [73, 0]
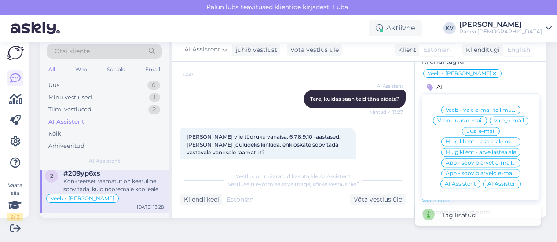
type input "AI"
click at [456, 181] on span "AI Assistent" at bounding box center [460, 183] width 31 height 5
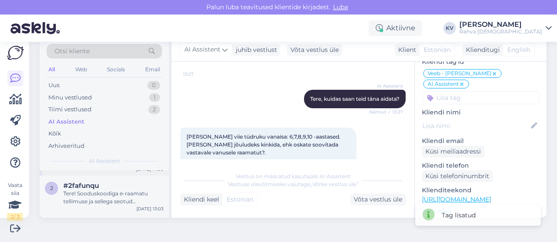
click at [111, 190] on div "Tere! Sooduskoodiga e-raamatu tellimuse ja sellega seotud makseprobleemide lahe…" at bounding box center [113, 198] width 100 height 16
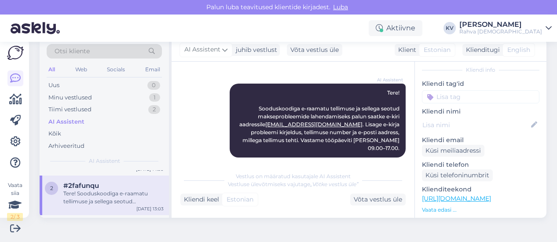
click at [455, 90] on input at bounding box center [481, 96] width 118 height 13
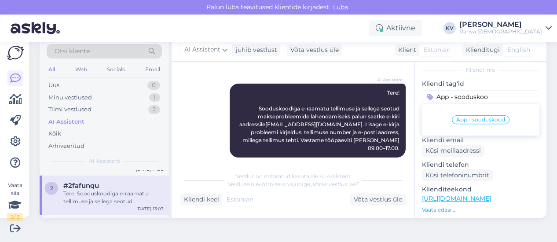
type input "Äpp - sooduskood"
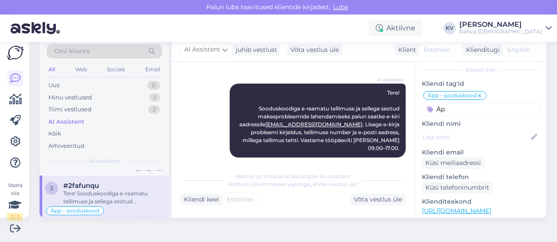
type input "Ä"
click at [482, 103] on input "Äpp - liitu" at bounding box center [481, 109] width 118 height 13
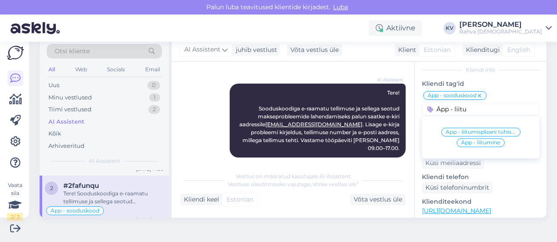
click at [482, 103] on input "Äpp - liitu" at bounding box center [481, 109] width 118 height 13
type input "Äpp - liitu"
click at [475, 129] on span "Äpp - liitumisplaani tühistamine" at bounding box center [481, 131] width 70 height 5
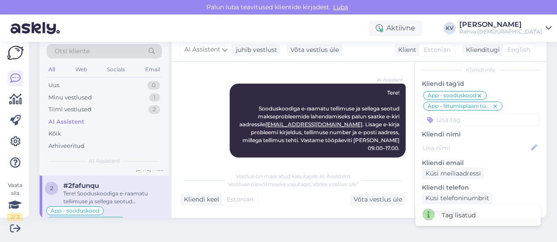
click at [467, 113] on input at bounding box center [481, 119] width 118 height 13
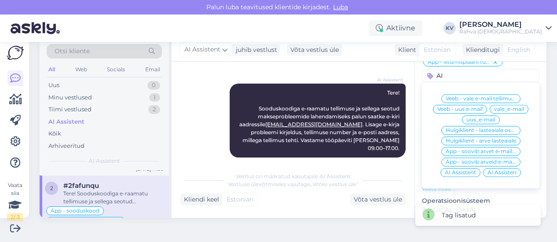
type input "AI"
click at [454, 170] on span "AI Assistent" at bounding box center [460, 172] width 31 height 5
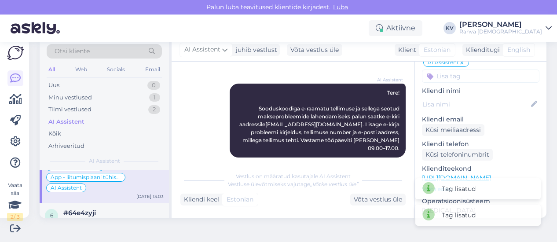
scroll to position [748, 0]
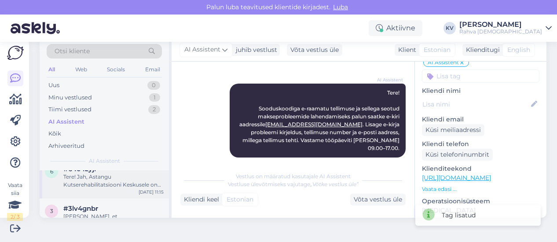
click at [112, 183] on div "6 #64e4zyji Tere! Jah, Astangu Kutserehabilitatsiooni Keskusele on võimalik e-[…" at bounding box center [104, 179] width 129 height 40
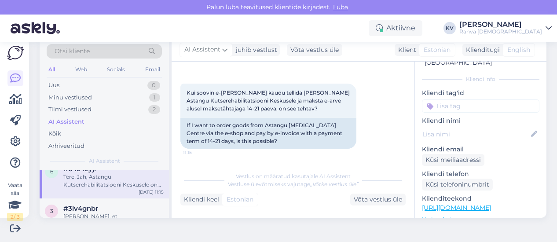
scroll to position [29, 0]
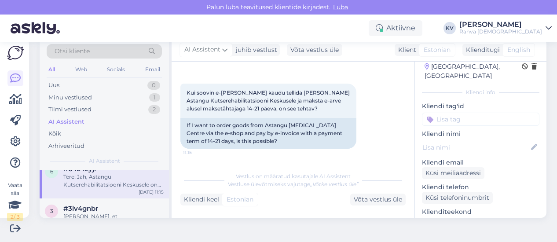
click at [448, 113] on input at bounding box center [481, 119] width 118 height 13
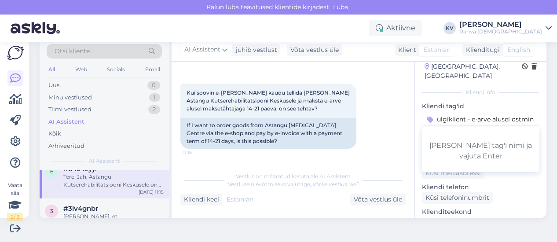
type input "Hulgiklient - e-arve alusel ostmine"
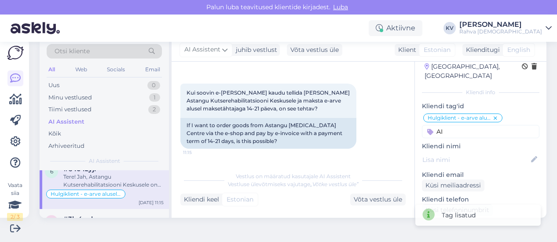
click at [441, 125] on input "AI" at bounding box center [481, 131] width 118 height 13
type input "AI"
click at [458, 152] on span "AI Assistent" at bounding box center [460, 154] width 31 height 5
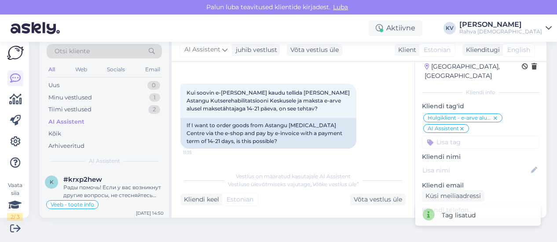
scroll to position [616, 0]
click at [124, 86] on div "Uus 0" at bounding box center [104, 85] width 115 height 12
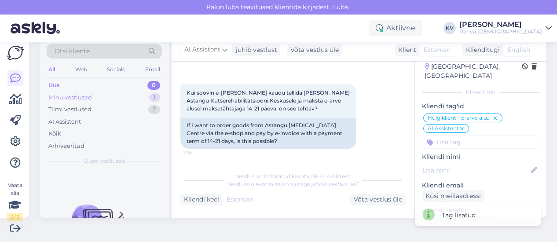
click at [122, 92] on div "Minu vestlused 1" at bounding box center [104, 98] width 115 height 12
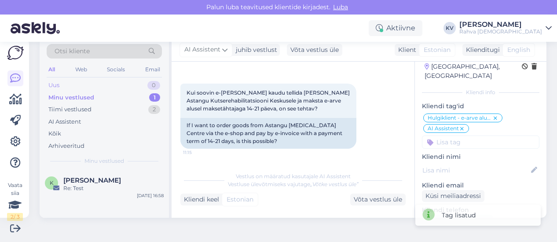
click at [114, 83] on div "Uus 0" at bounding box center [104, 85] width 115 height 12
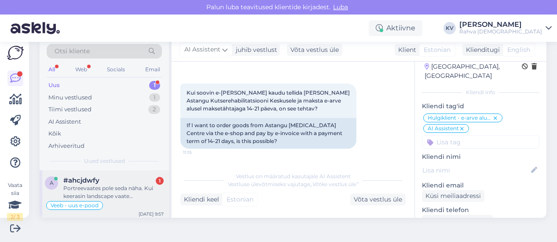
click at [115, 184] on div "Portreevaates pole seda näha. Kui keerasin landscape vaate [PERSON_NAME], siis …" at bounding box center [113, 192] width 100 height 16
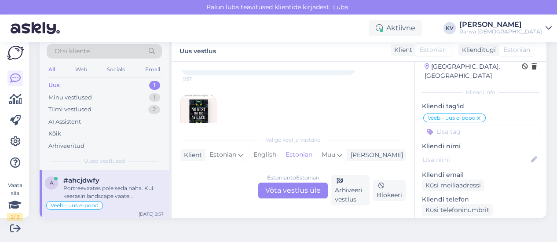
scroll to position [423, 0]
click at [201, 86] on img at bounding box center [198, 103] width 35 height 35
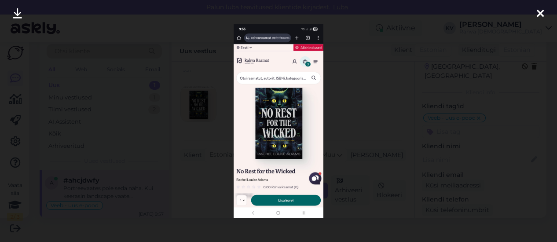
click at [544, 15] on div at bounding box center [541, 14] width 18 height 28
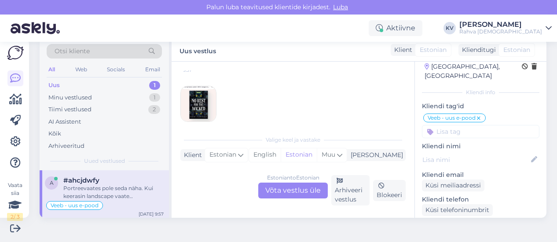
click at [276, 189] on div "Estonian to Estonian Võta vestlus üle" at bounding box center [293, 191] width 70 height 16
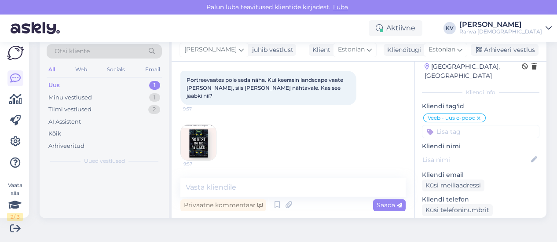
scroll to position [375, 0]
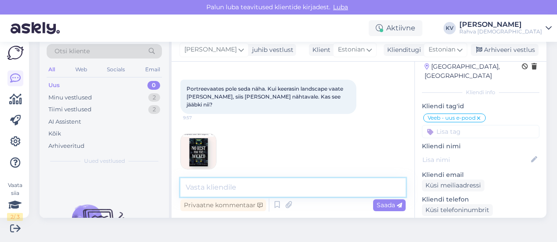
click at [230, 186] on textarea at bounding box center [292, 187] width 225 height 18
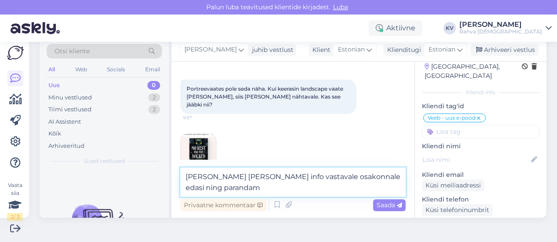
scroll to position [386, 0]
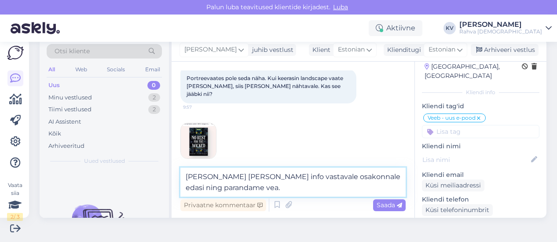
type textarea "[PERSON_NAME] [PERSON_NAME] info vastavale osakonnale edasi ning parandame vea."
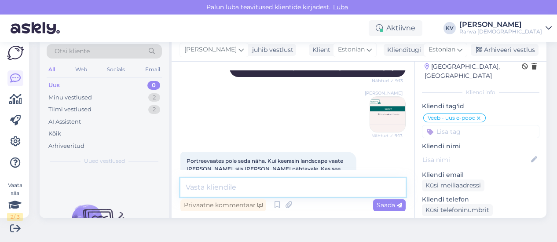
scroll to position [289, 0]
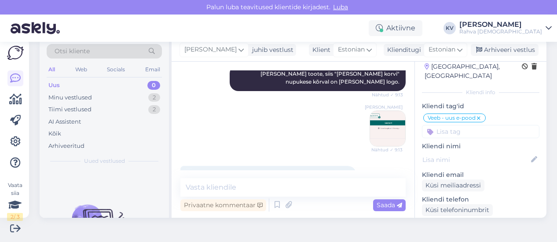
click at [373, 123] on img at bounding box center [387, 128] width 35 height 35
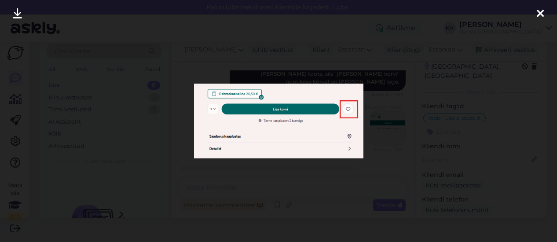
click at [320, 172] on div at bounding box center [278, 121] width 557 height 242
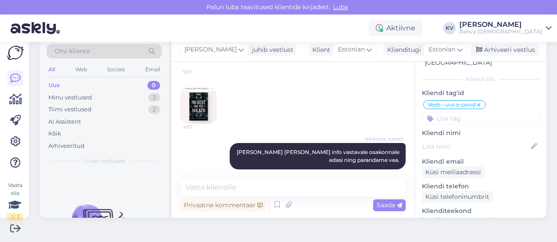
scroll to position [132, 0]
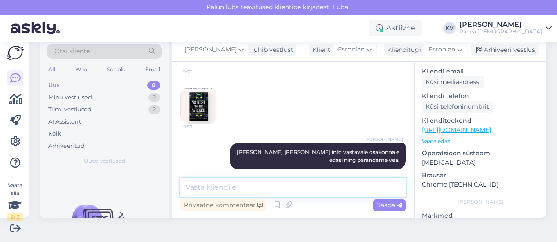
click at [319, 180] on textarea at bounding box center [292, 187] width 225 height 18
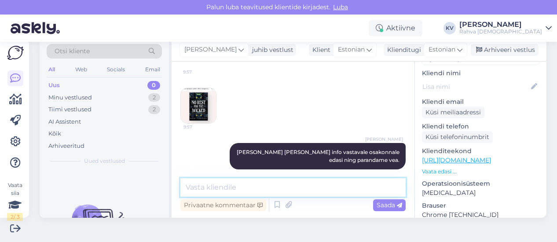
scroll to position [88, 0]
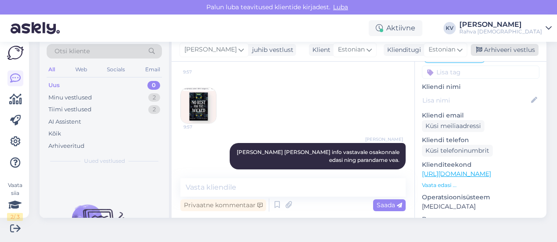
click at [504, 54] on div "Arhiveeri vestlus" at bounding box center [505, 50] width 68 height 12
